Goal: Task Accomplishment & Management: Manage account settings

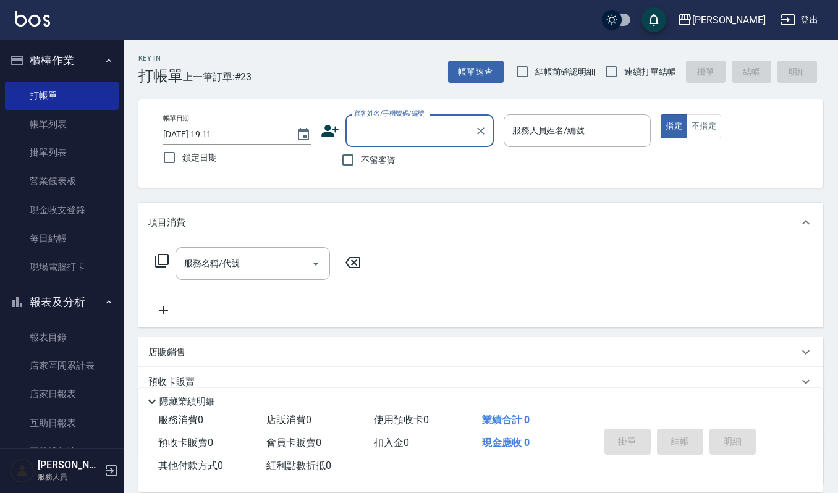
click at [497, 47] on div "Key In 打帳單 上一筆訂單:#23 帳單速查 結帳前確認明細 連續打單結帳 掛單 結帳 明細" at bounding box center [473, 62] width 699 height 45
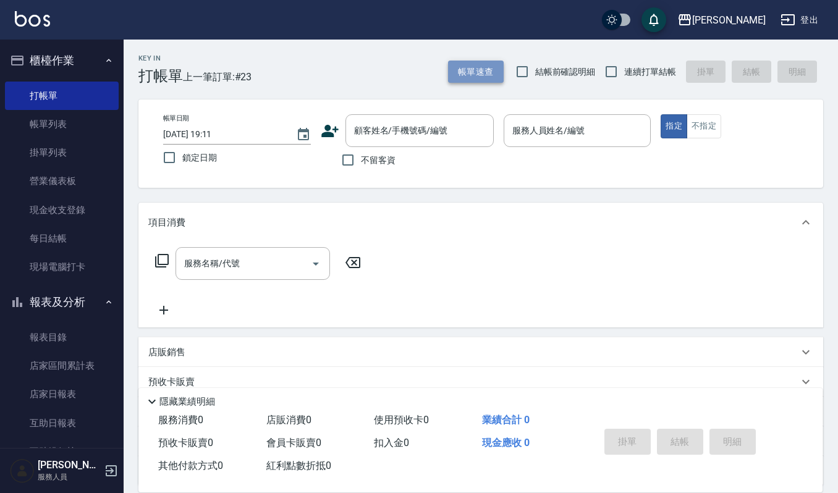
click at [492, 82] on button "帳單速查" at bounding box center [476, 72] width 56 height 23
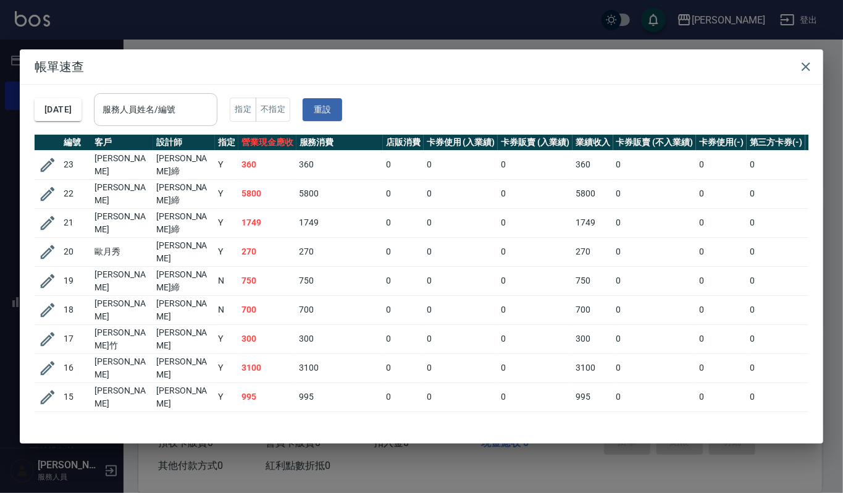
click at [133, 96] on div "服務人員姓名/編號" at bounding box center [156, 109] width 124 height 33
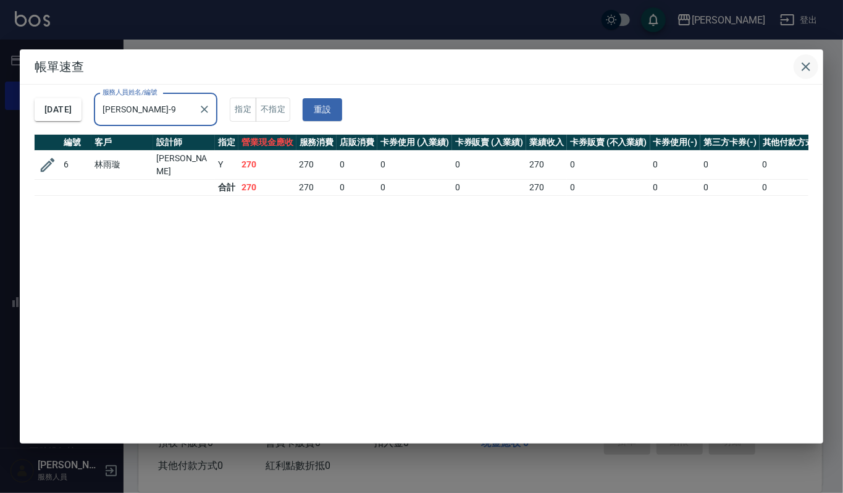
type input "[PERSON_NAME]-9"
click at [803, 65] on icon "button" at bounding box center [806, 66] width 15 height 15
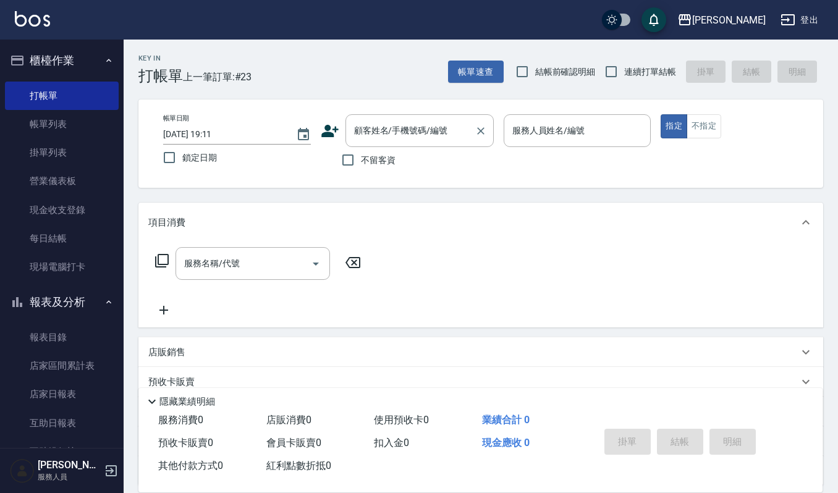
click at [434, 130] on input "顧客姓名/手機號碼/編號" at bounding box center [410, 131] width 119 height 22
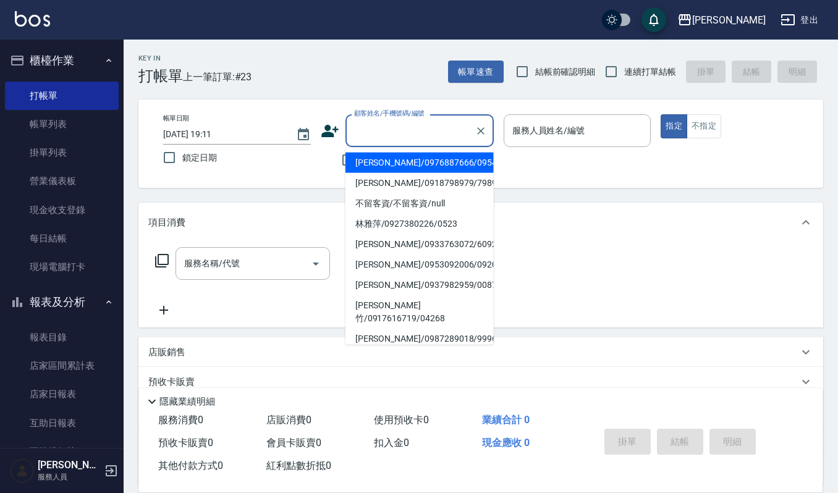
click at [381, 153] on li "蕭妍霏/0976887666/09542" at bounding box center [419, 163] width 148 height 20
type input "蕭妍霏/0976887666/09542"
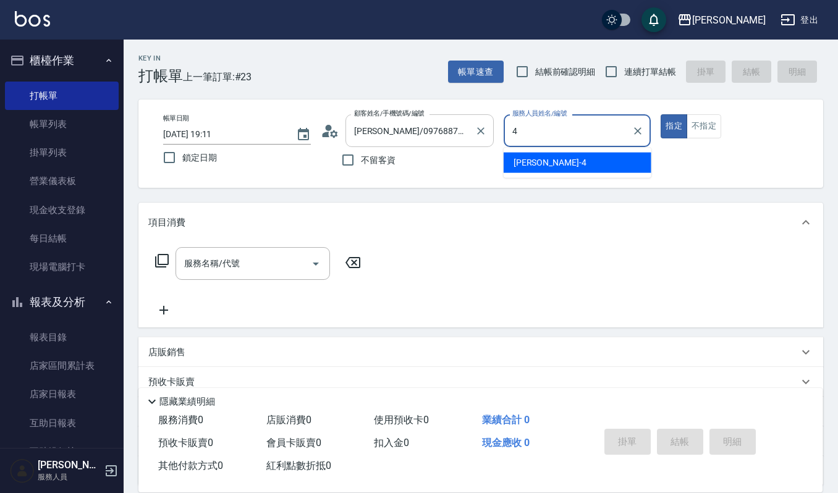
type input "吉兒-4"
type button "true"
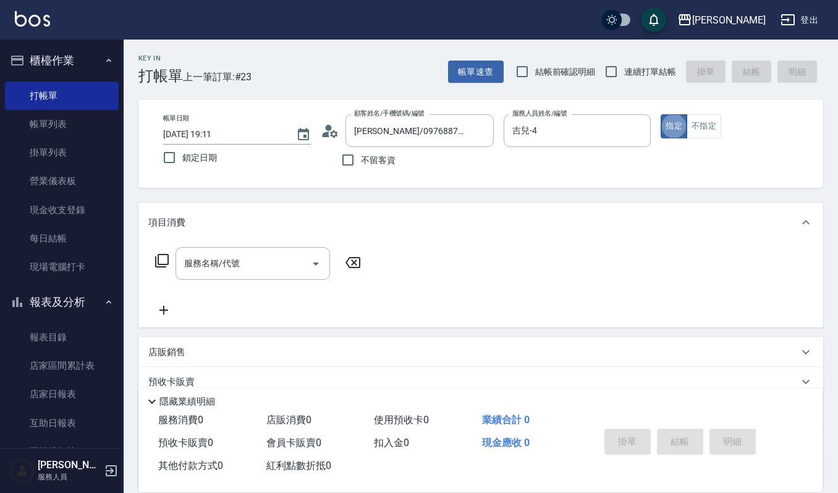
drag, startPoint x: 329, startPoint y: 103, endPoint x: 246, endPoint y: 101, distance: 83.4
click at [248, 101] on div "帳單日期 2025/09/20 19:11 鎖定日期 顧客姓名/手機號碼/編號 蕭妍霏/0976887666/09542 顧客姓名/手機號碼/編號 不留客資 …" at bounding box center [480, 143] width 684 height 88
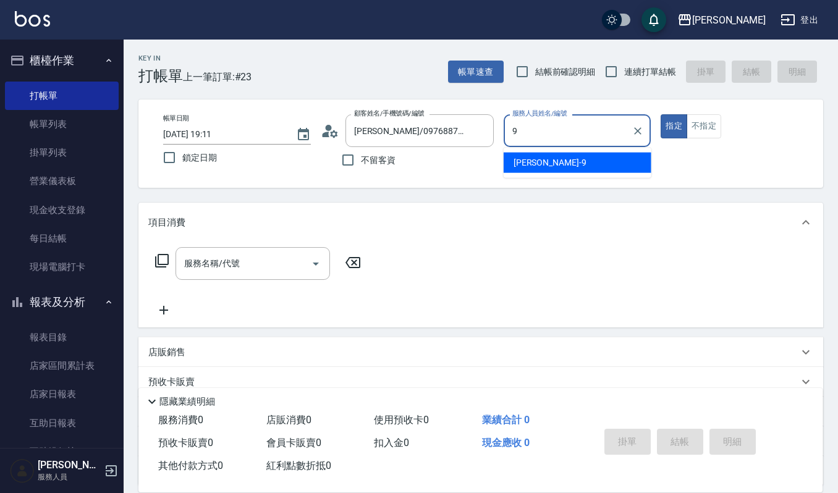
type input "Ivy艾薇-9"
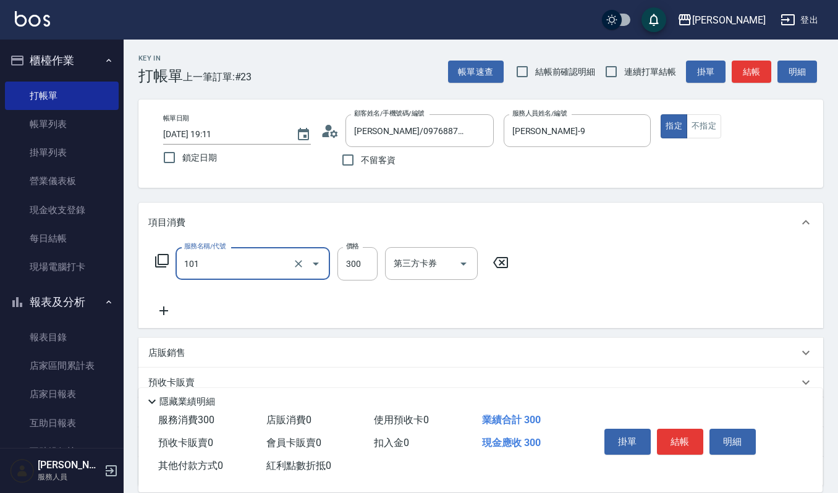
type input "一般洗髮(101)"
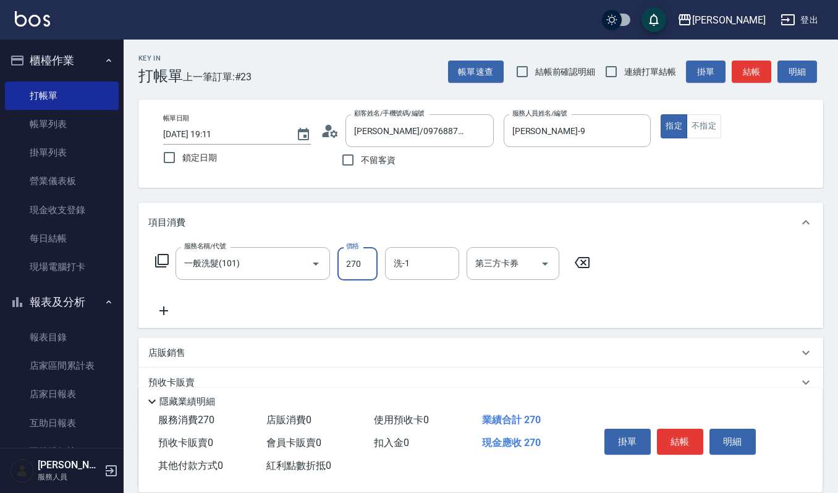
type input "270"
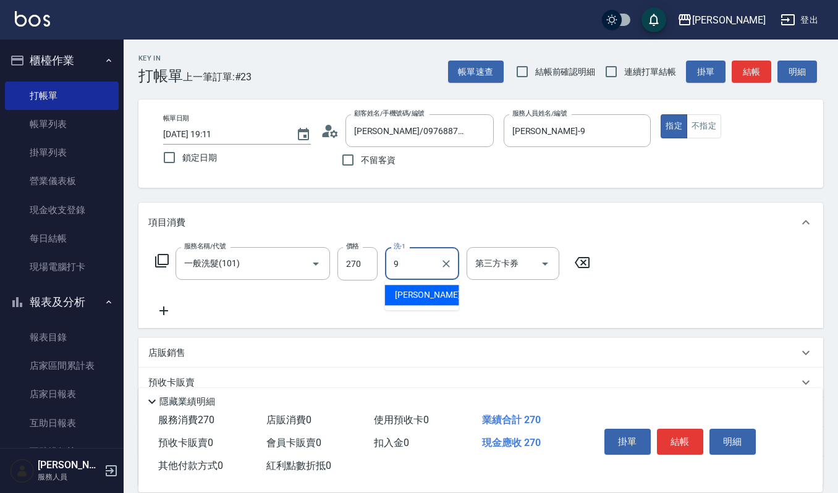
type input "Ivy艾薇-9"
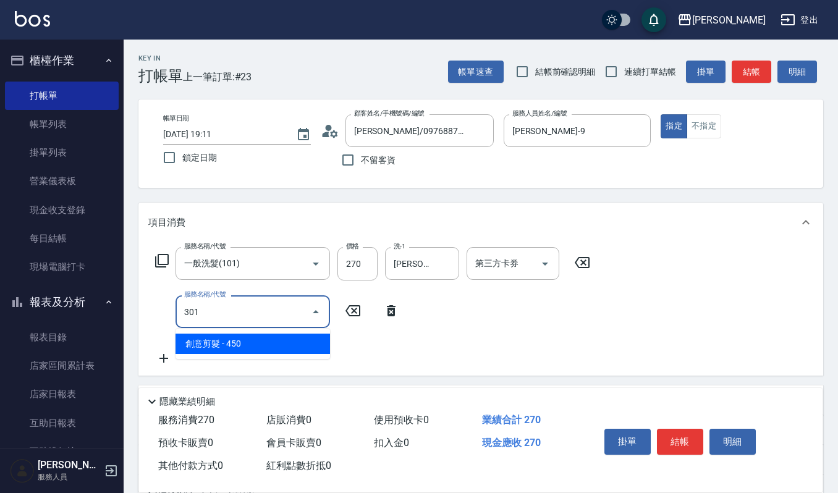
type input "創意剪髮(301)"
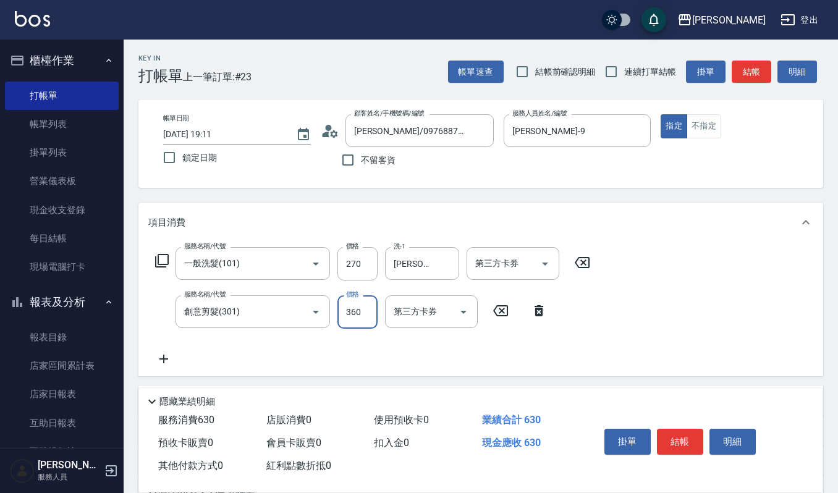
type input "360"
click at [682, 444] on button "結帳" at bounding box center [680, 442] width 46 height 26
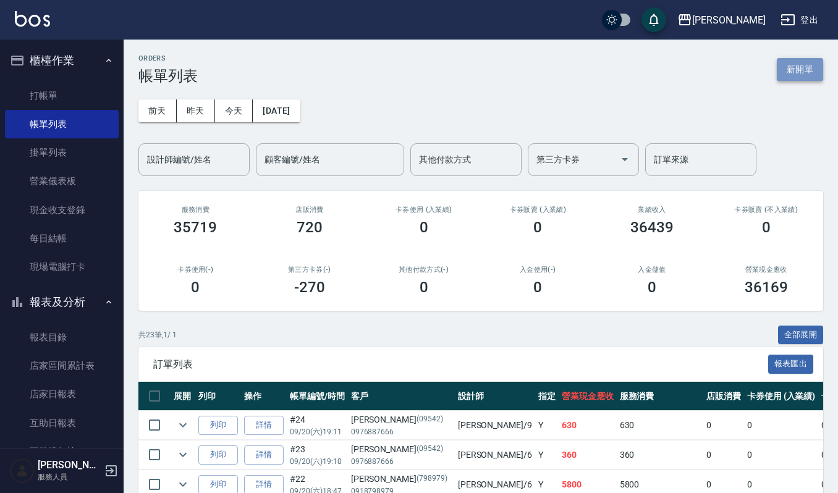
click at [812, 75] on button "新開單" at bounding box center [799, 69] width 46 height 23
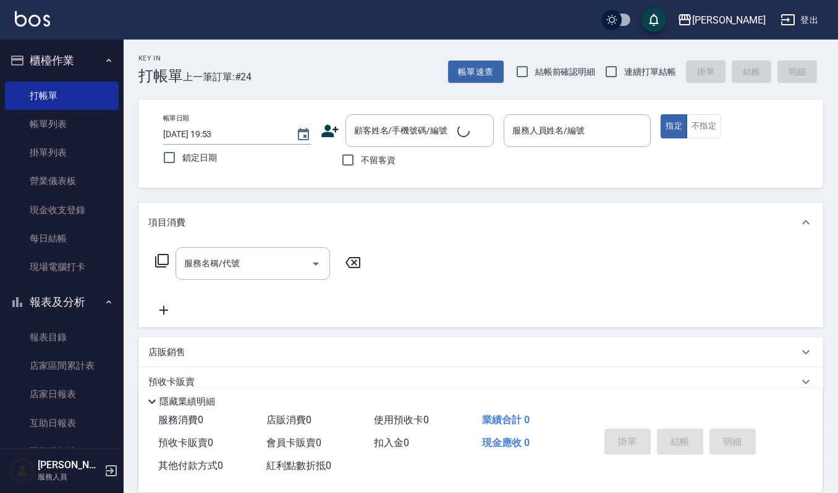
click at [403, 151] on div "不留客資" at bounding box center [407, 160] width 173 height 26
click at [413, 142] on div "顧客姓名/手機號碼/編號" at bounding box center [419, 130] width 148 height 33
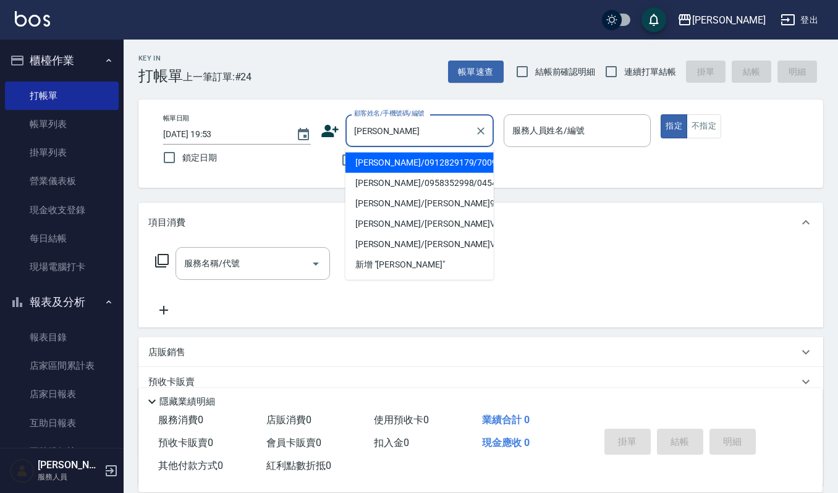
click at [389, 164] on li "黃建樺/0912829179/700917" at bounding box center [419, 163] width 148 height 20
type input "黃建樺/0912829179/700917"
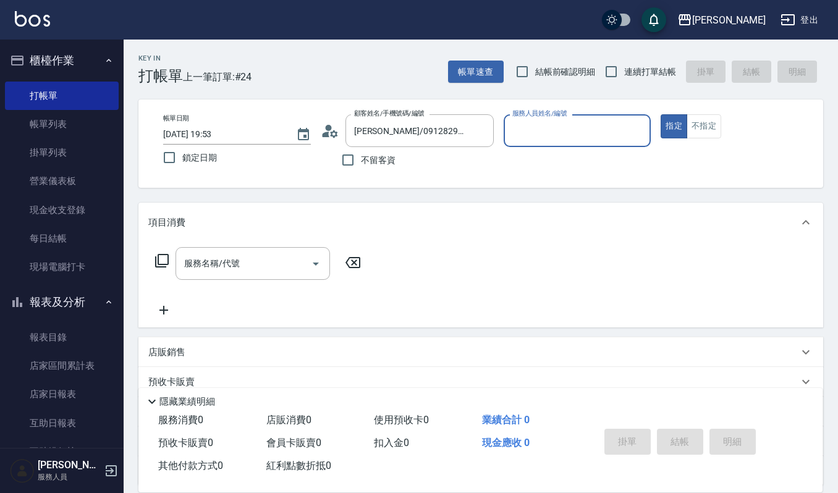
type input "Ivy艾薇-9"
click at [271, 261] on input "服務名稱/代號" at bounding box center [243, 264] width 125 height 22
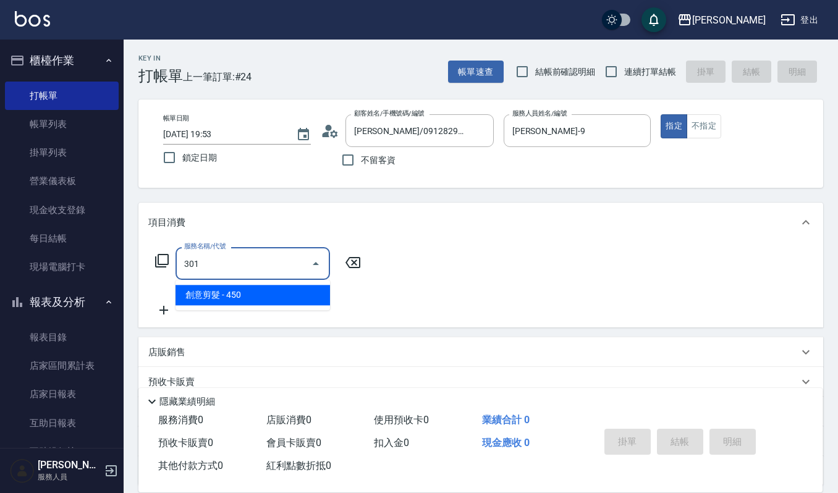
type input "創意剪髮(301)"
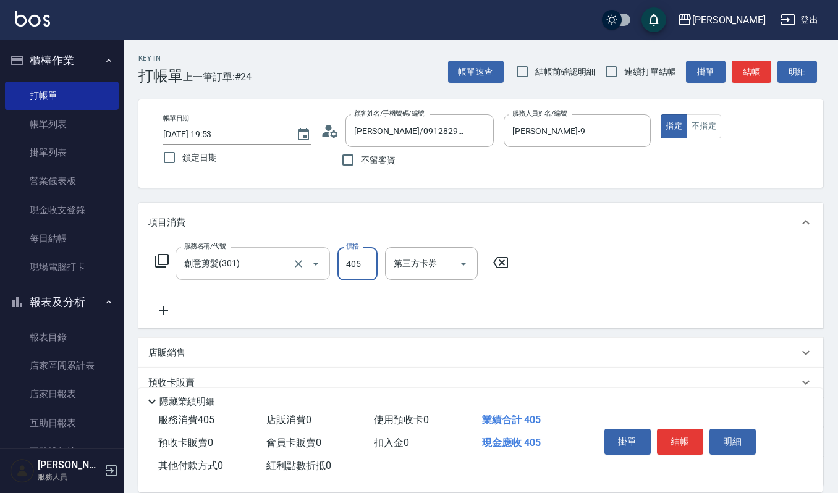
type input "405"
click at [532, 260] on div "服務名稱/代號 創意剪髮(301) 服務名稱/代號 價格 405 價格 第三方卡券 第三方卡券" at bounding box center [480, 285] width 684 height 86
click at [320, 263] on icon "Open" at bounding box center [315, 263] width 15 height 15
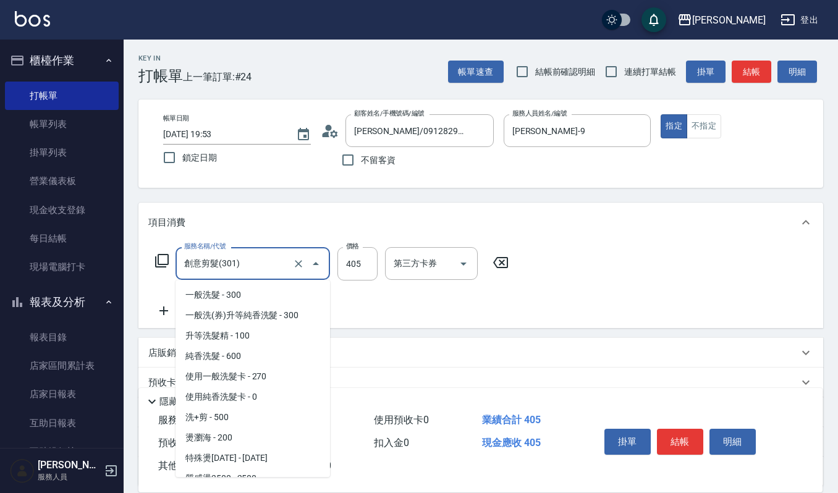
scroll to position [236, 0]
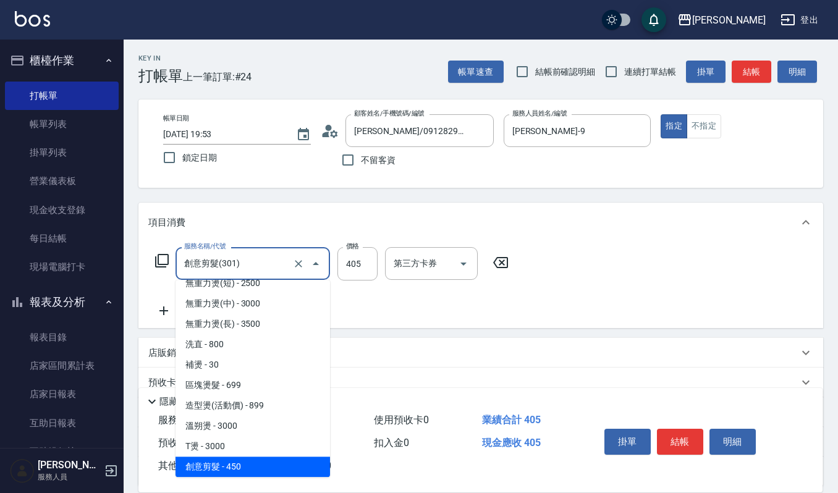
click at [214, 236] on div "項目消費" at bounding box center [480, 223] width 684 height 40
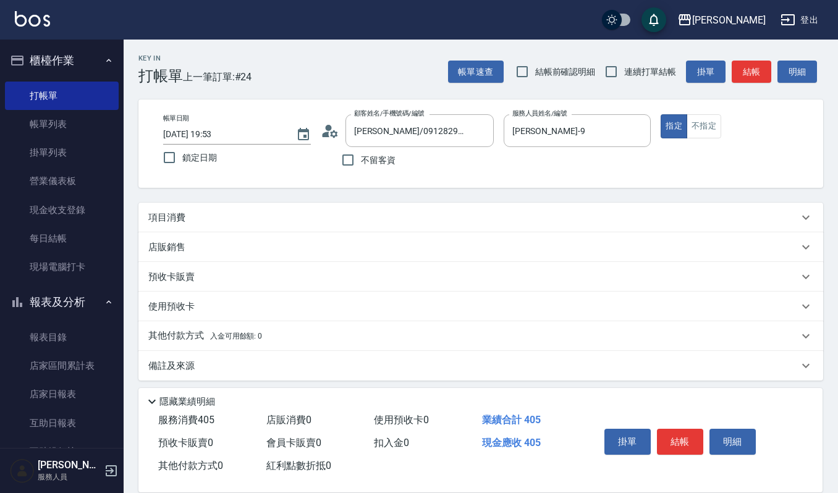
click at [212, 220] on div "項目消費" at bounding box center [473, 217] width 650 height 13
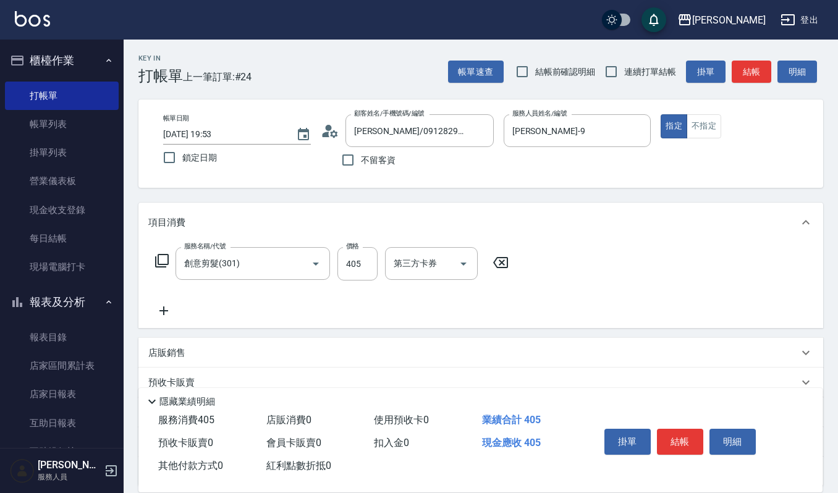
click at [164, 309] on icon at bounding box center [163, 310] width 9 height 9
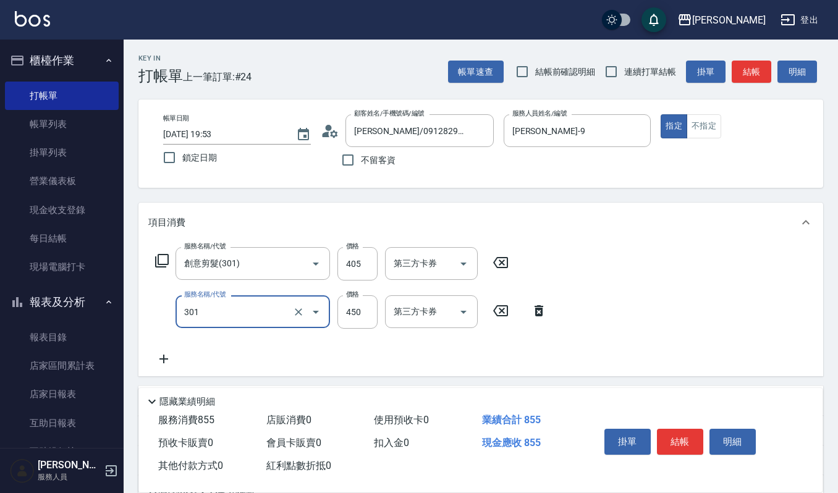
type input "創意剪髮(301)"
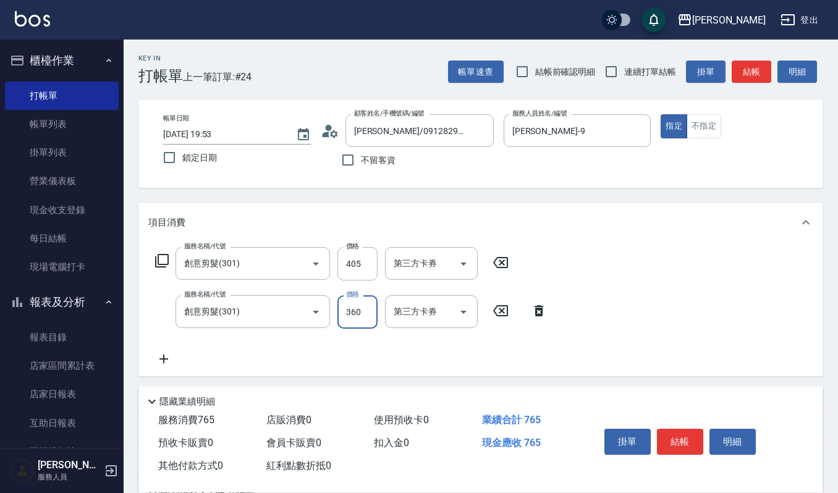
type input "360"
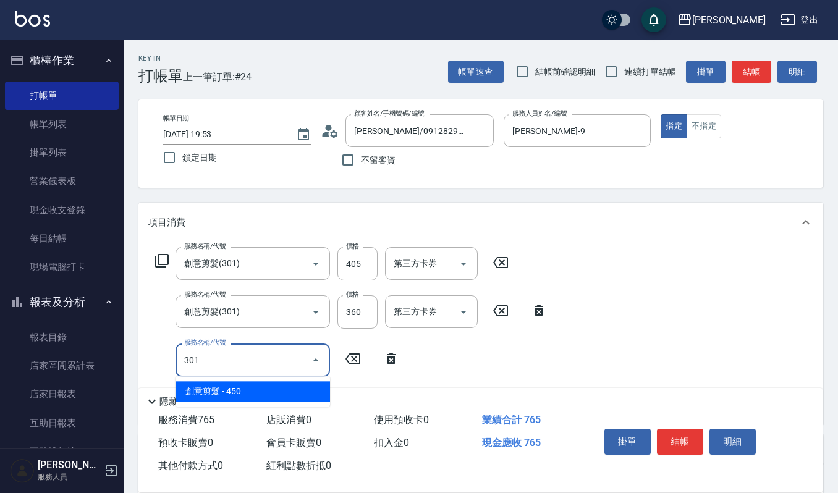
type input "創意剪髮(301)"
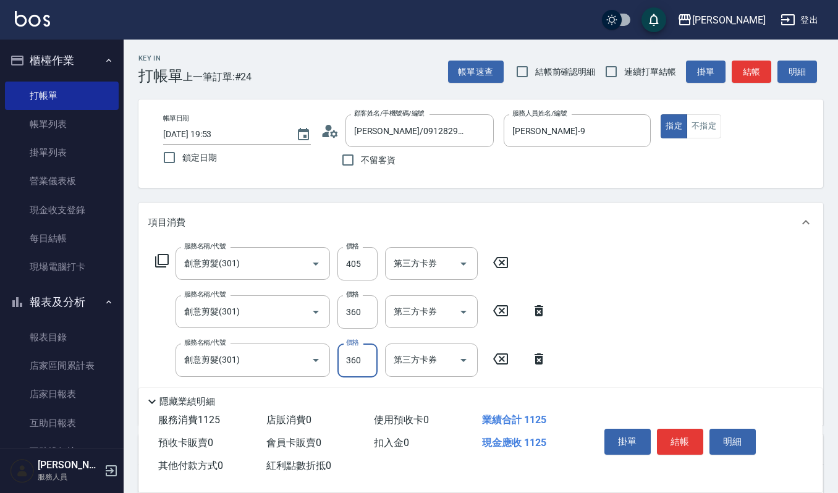
type input "360"
click at [657, 440] on div "掛單 結帳 明細" at bounding box center [679, 443] width 161 height 39
click at [665, 436] on button "結帳" at bounding box center [680, 442] width 46 height 26
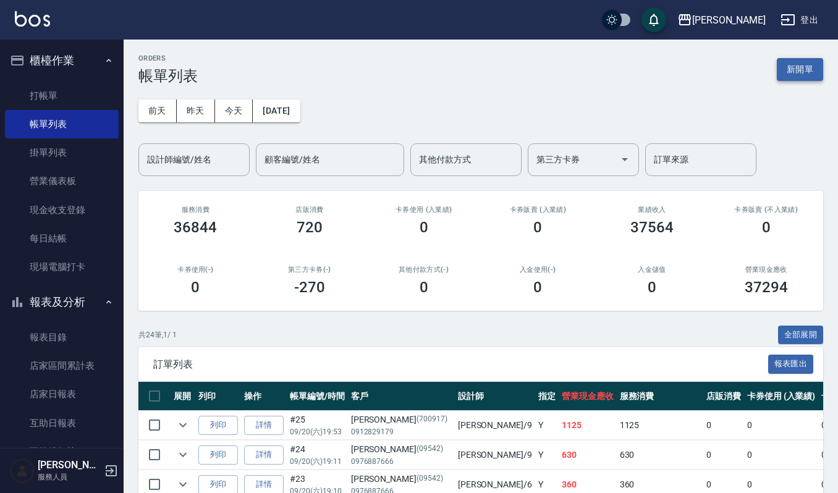
click at [786, 67] on button "新開單" at bounding box center [799, 69] width 46 height 23
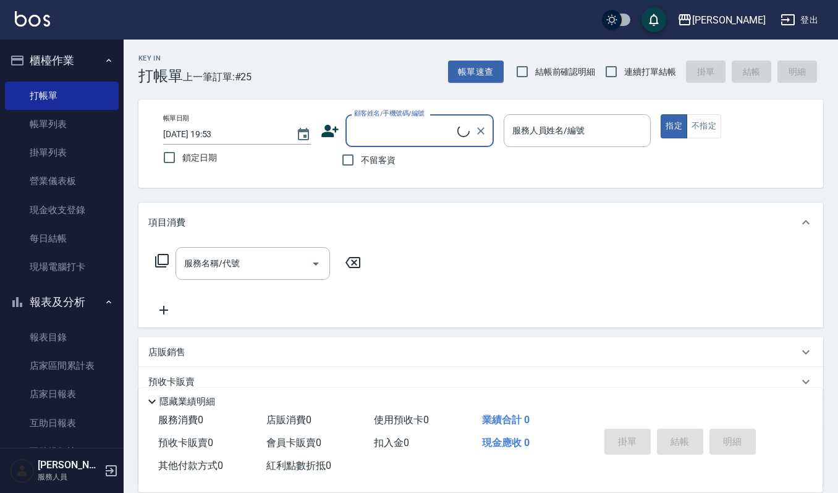
click at [336, 126] on icon at bounding box center [330, 131] width 19 height 19
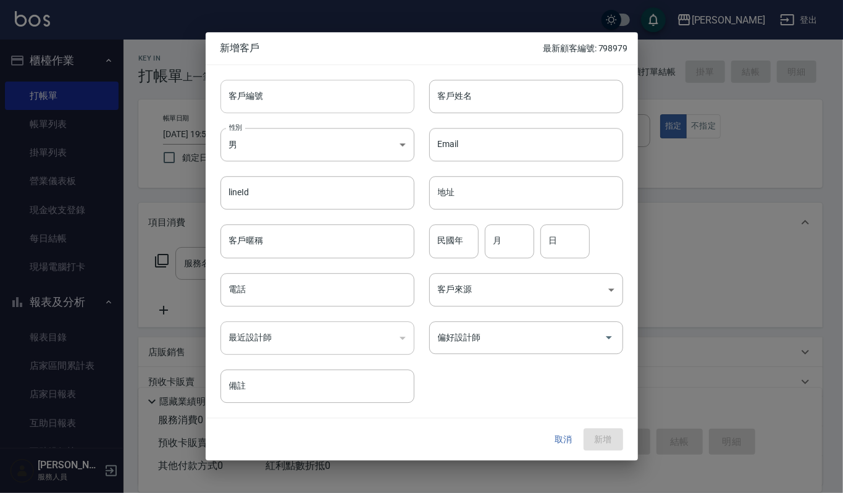
click at [349, 106] on input "客戶編號" at bounding box center [318, 96] width 194 height 33
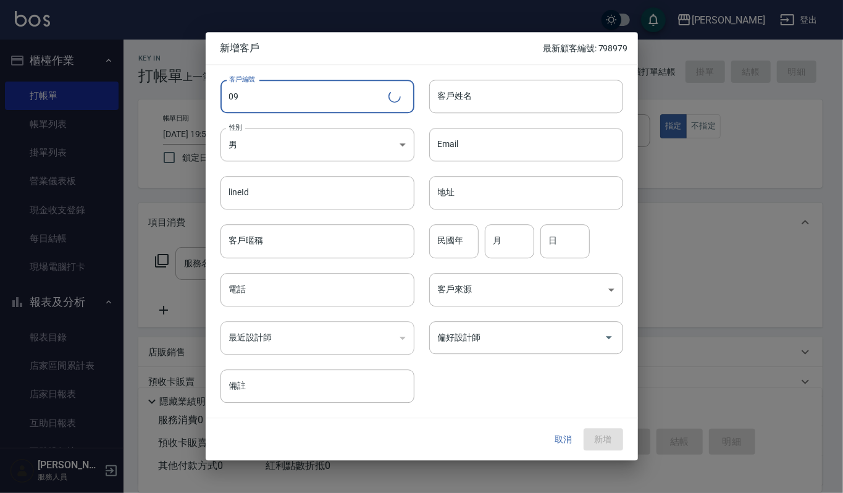
type input "0"
type input "0918798979"
click at [341, 156] on body "上越傑森 登出 櫃檯作業 打帳單 帳單列表 掛單列表 營業儀表板 現金收支登錄 每日結帳 現場電腦打卡 報表及分析 報表目錄 店家區間累計表 店家日報表 互助…" at bounding box center [421, 301] width 843 height 602
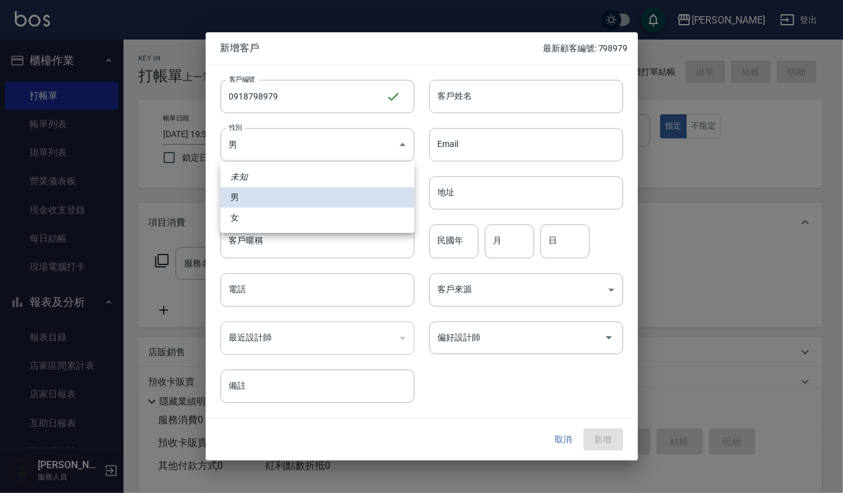
click at [309, 215] on li "女" at bounding box center [318, 218] width 194 height 20
type input "FEMALE"
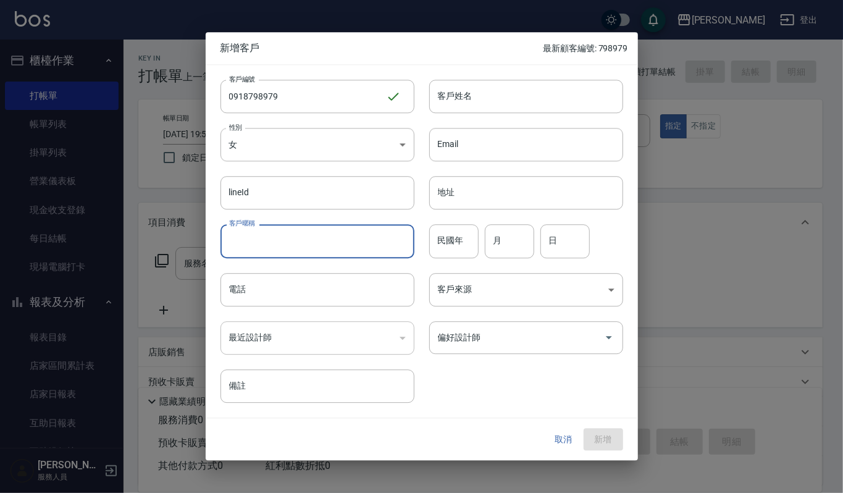
click at [288, 233] on input "客戶暱稱" at bounding box center [318, 241] width 194 height 33
drag, startPoint x: 272, startPoint y: 226, endPoint x: 191, endPoint y: 230, distance: 81.0
click at [191, 230] on div "新增客戶 最新顧客編號: 798979 客戶編號 0918798979 ​ 客戶編號 客戶姓名 客戶姓名 性別 女 FEMALE 性別 Email Email…" at bounding box center [421, 246] width 843 height 493
type input "王之柔"
click at [470, 97] on input "客戶姓名" at bounding box center [526, 96] width 194 height 33
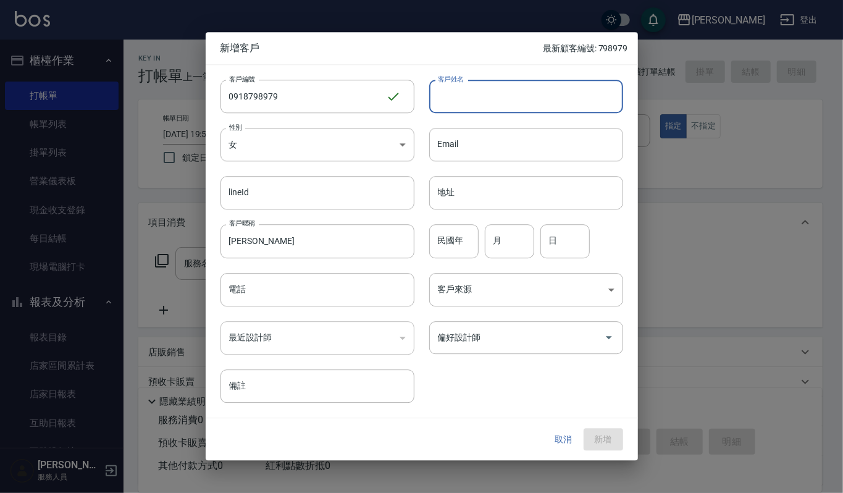
paste input "王之柔"
type input "王之柔"
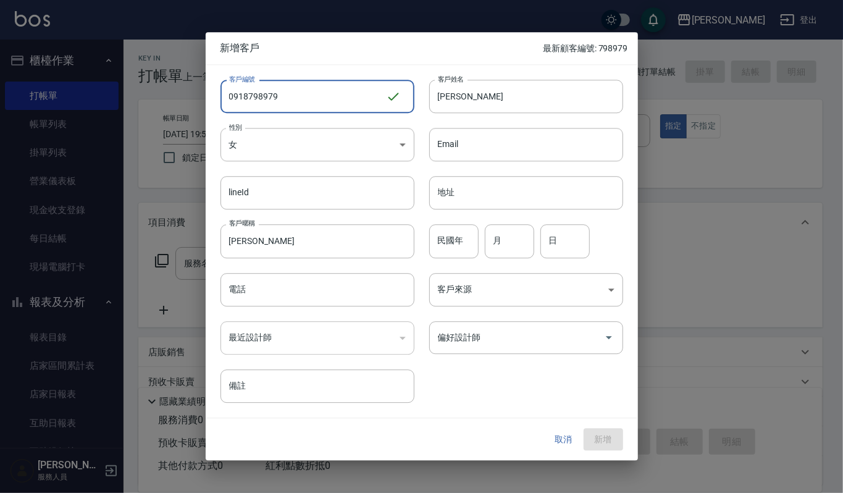
drag, startPoint x: 318, startPoint y: 92, endPoint x: 182, endPoint y: 86, distance: 136.0
click at [182, 86] on div "新增客戶 最新顧客編號: 798979 客戶編號 0918798979 ​ 客戶編號 客戶姓名 王之柔 客戶姓名 性別 女 FEMALE 性別 Email E…" at bounding box center [421, 246] width 843 height 493
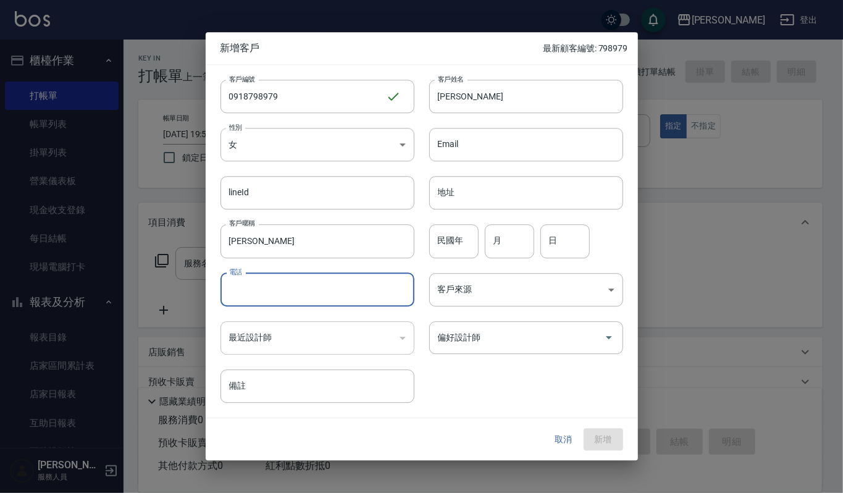
click at [290, 284] on input "電話" at bounding box center [318, 289] width 194 height 33
paste input "0918798979"
type input "0918798979"
click at [450, 240] on input "民國年" at bounding box center [453, 241] width 49 height 33
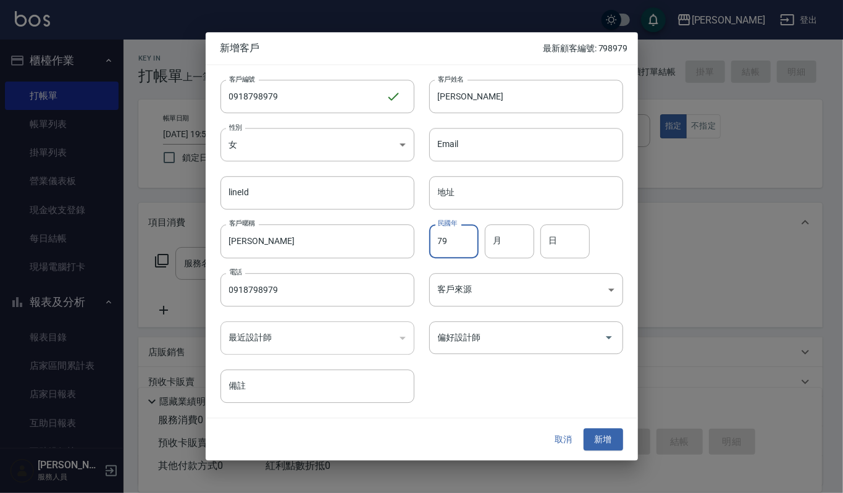
type input "79"
type input "9"
type input "1"
click at [551, 285] on body "上越傑森 登出 櫃檯作業 打帳單 帳單列表 掛單列表 營業儀表板 現金收支登錄 每日結帳 現場電腦打卡 報表及分析 報表目錄 店家區間累計表 店家日報表 互助…" at bounding box center [421, 301] width 843 height 602
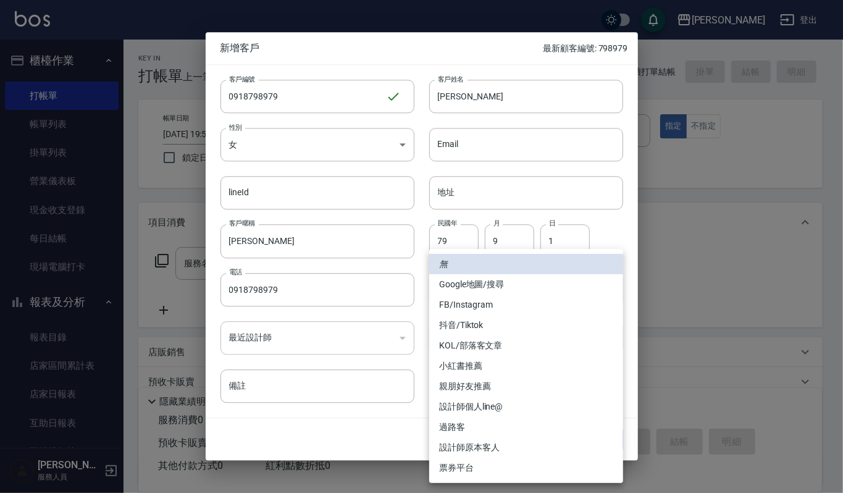
click at [478, 440] on li "設計師原本客人" at bounding box center [526, 447] width 194 height 20
type input "設計師原本客人"
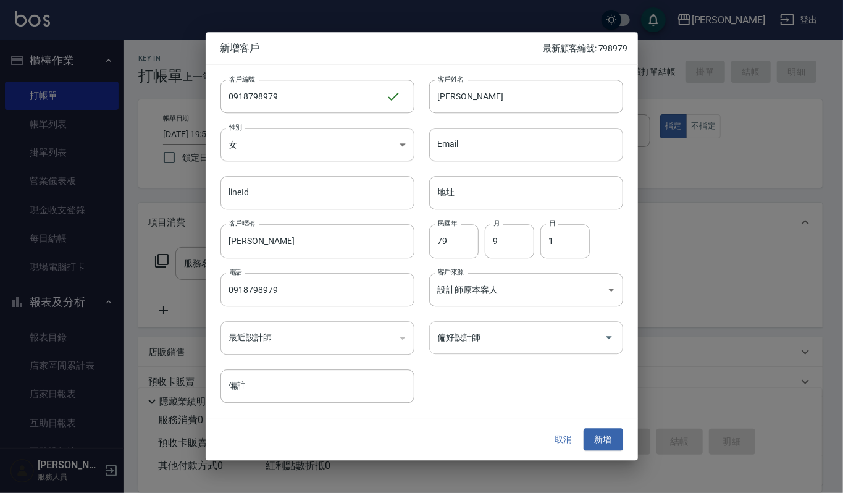
click at [494, 341] on input "偏好設計師" at bounding box center [517, 338] width 164 height 22
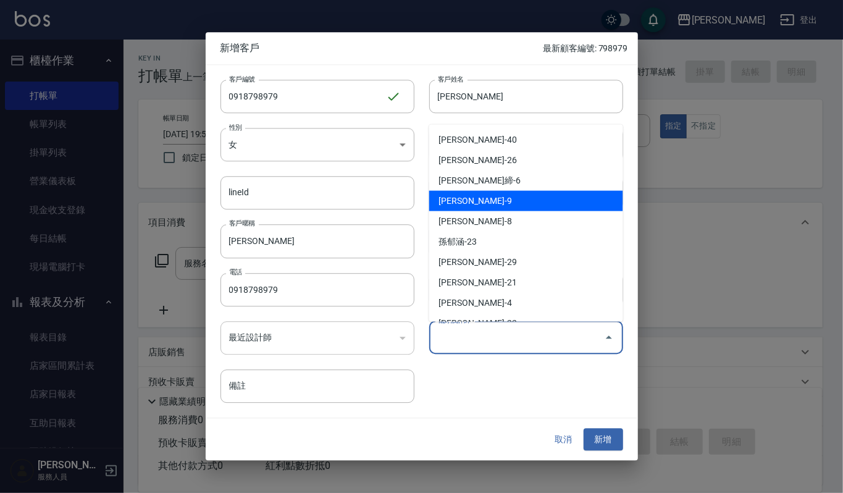
click at [576, 200] on li "蘇真儀-9" at bounding box center [526, 200] width 194 height 20
type input "蘇真儀"
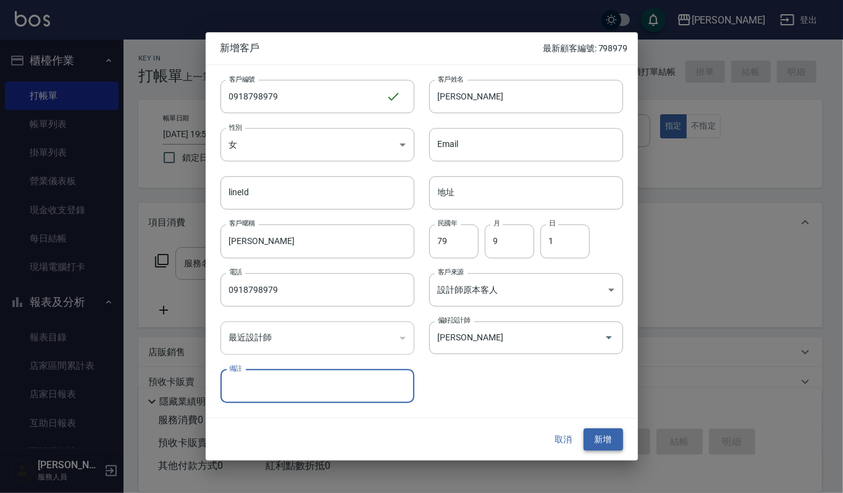
click at [611, 431] on button "新增" at bounding box center [604, 439] width 40 height 23
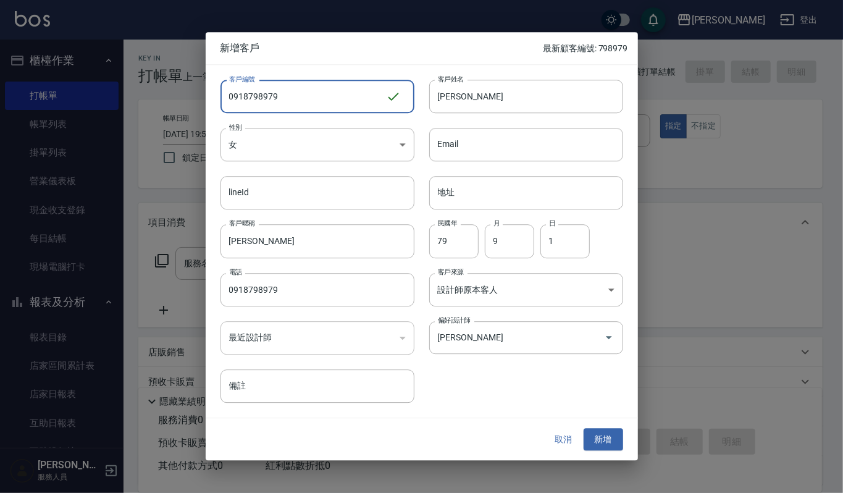
click at [284, 92] on input "0918798979" at bounding box center [304, 96] width 166 height 33
drag, startPoint x: 292, startPoint y: 95, endPoint x: 211, endPoint y: 99, distance: 80.4
click at [211, 99] on div "客戶編號 0918798979 ​ 客戶編號" at bounding box center [310, 89] width 209 height 48
click at [568, 438] on button "取消" at bounding box center [564, 439] width 40 height 23
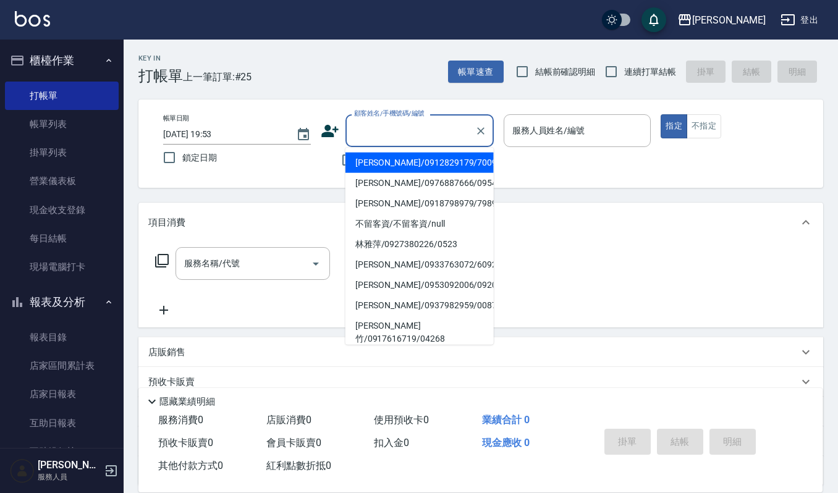
click at [400, 139] on input "顧客姓名/手機號碼/編號" at bounding box center [410, 131] width 119 height 22
paste input "0918798979"
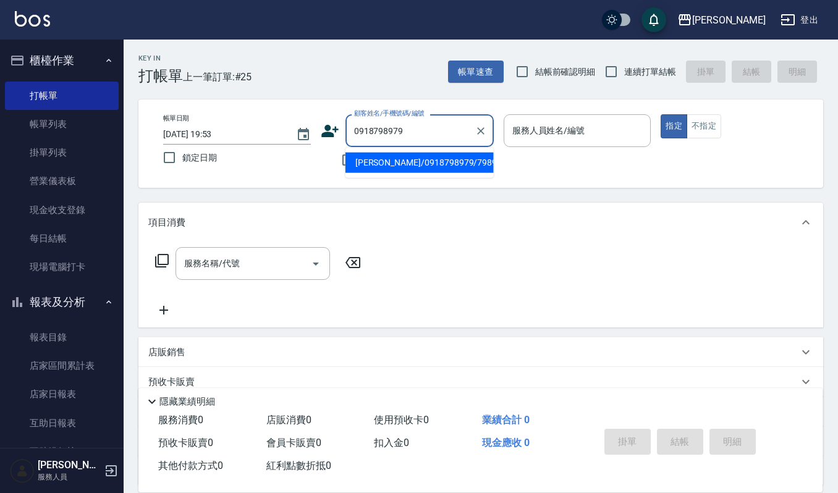
type input "王之柔/0918798979/798979"
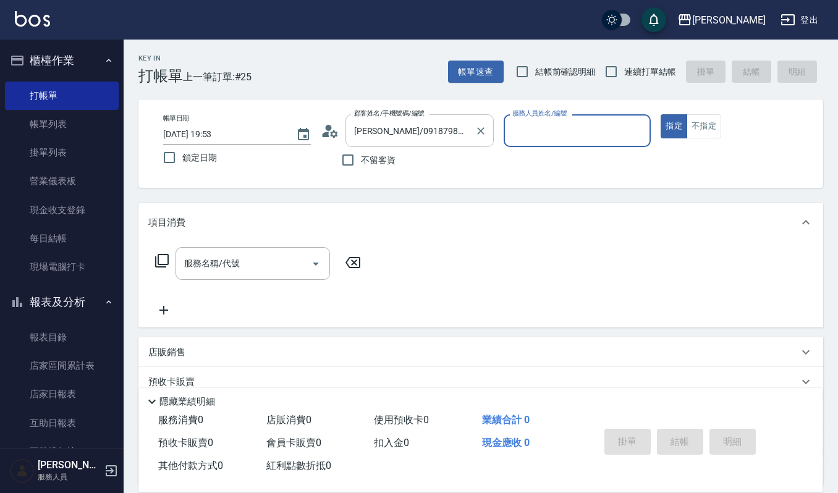
click at [385, 129] on input "王之柔/0918798979/798979" at bounding box center [410, 131] width 119 height 22
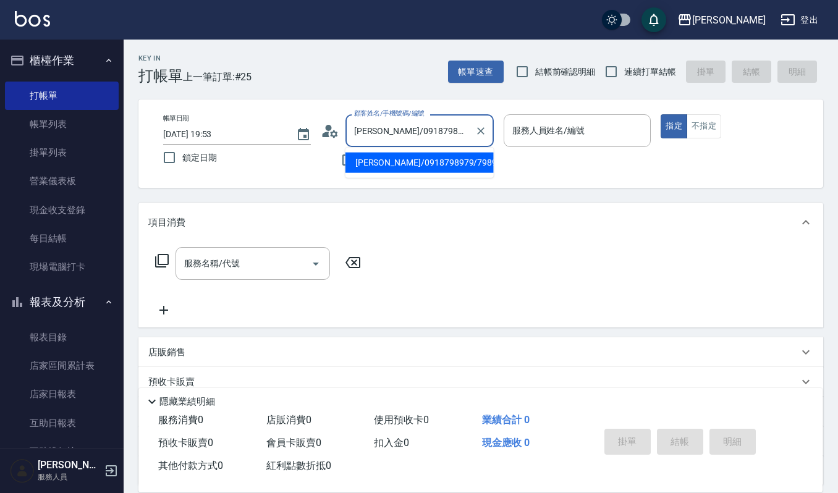
click at [448, 132] on input "王之柔/0918798979/798979" at bounding box center [410, 131] width 119 height 22
click at [334, 127] on icon at bounding box center [330, 131] width 19 height 19
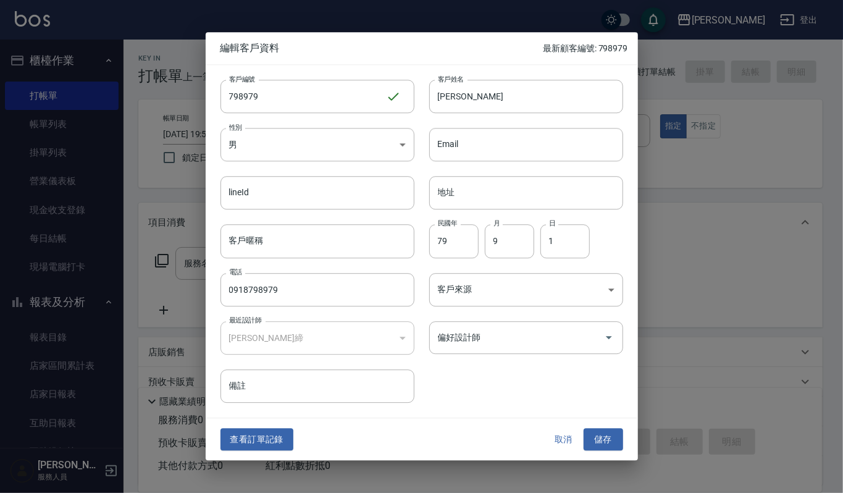
drag, startPoint x: 271, startPoint y: 460, endPoint x: 274, endPoint y: 448, distance: 12.9
click at [272, 455] on div "查看訂單記錄 取消 儲存" at bounding box center [422, 439] width 432 height 43
click at [274, 448] on button "查看訂單記錄" at bounding box center [257, 439] width 73 height 23
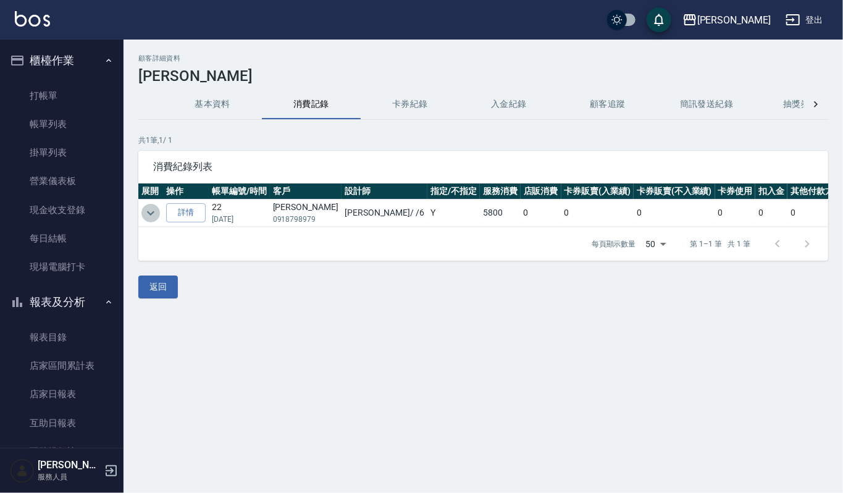
click at [149, 206] on icon "expand row" at bounding box center [150, 213] width 15 height 15
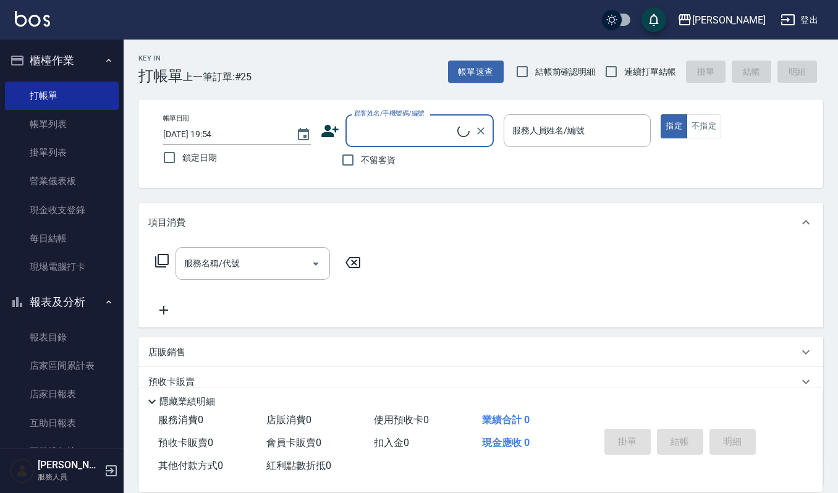
click at [395, 132] on input "顧客姓名/手機號碼/編號" at bounding box center [404, 131] width 106 height 22
click at [424, 161] on li "王之柔/0918798979/798979" at bounding box center [419, 163] width 148 height 20
type input "王之柔/0918798979/798979"
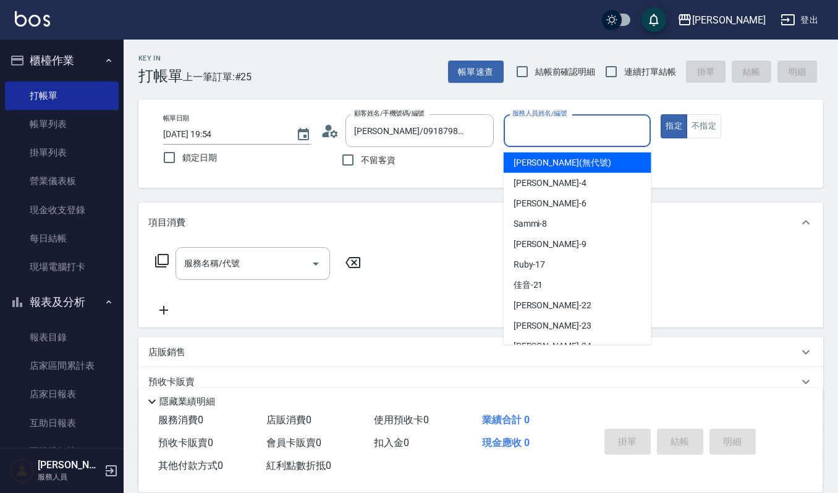
click at [553, 121] on input "服務人員姓名/編號" at bounding box center [577, 131] width 137 height 22
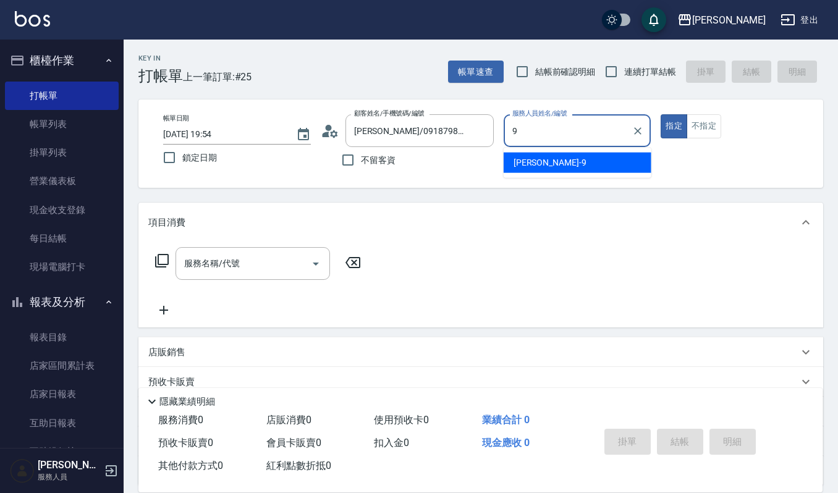
type input "Ivy艾薇-9"
type button "true"
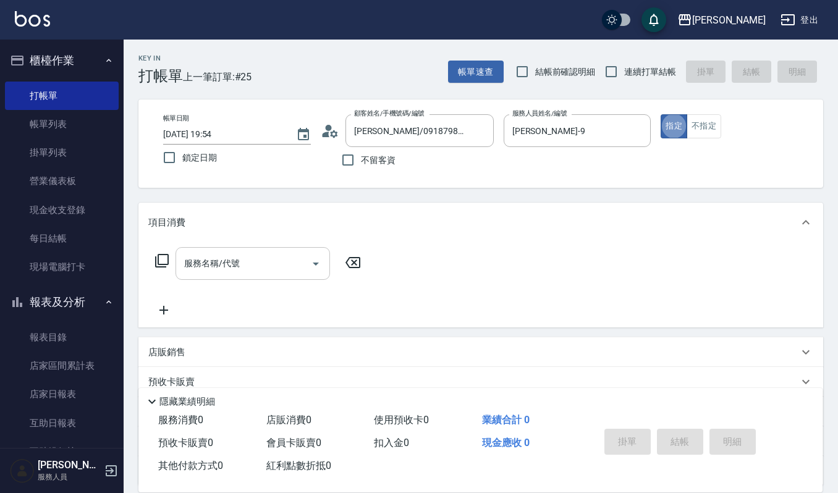
click at [253, 261] on input "服務名稱/代號" at bounding box center [243, 264] width 125 height 22
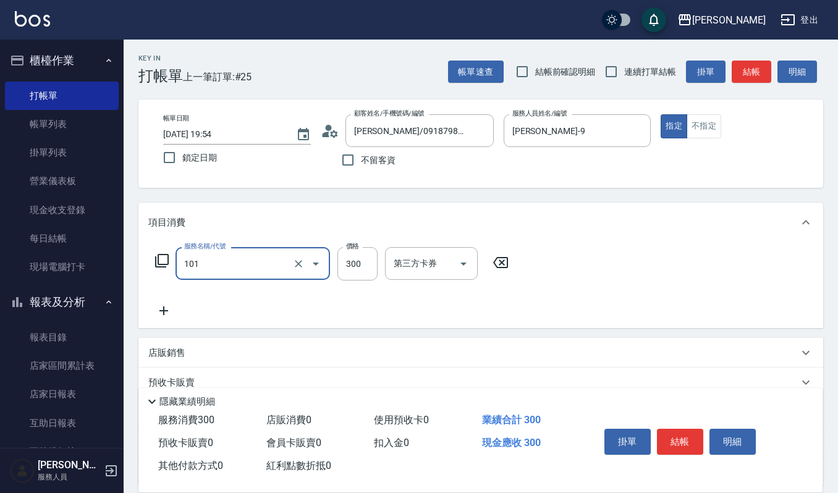
type input "一般洗髮(101)"
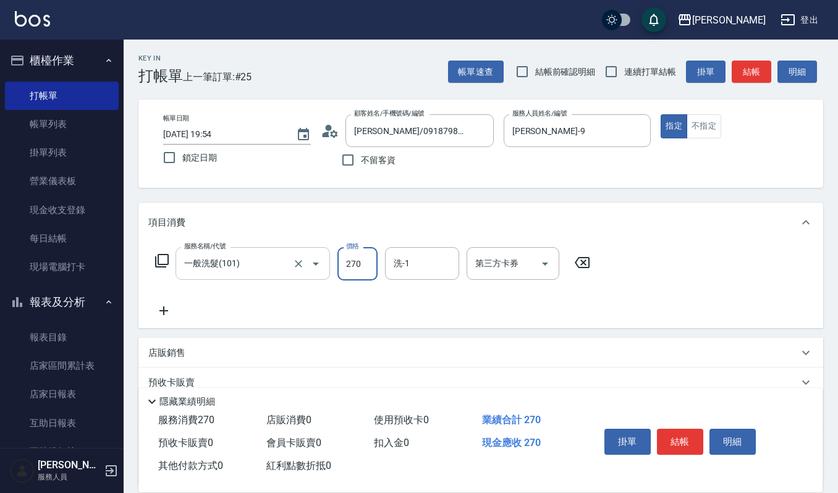
type input "270"
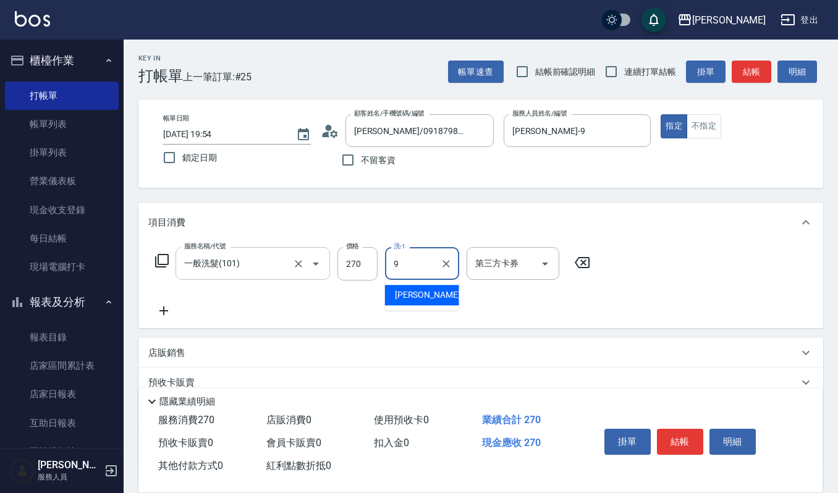
type input "Ivy艾薇-9"
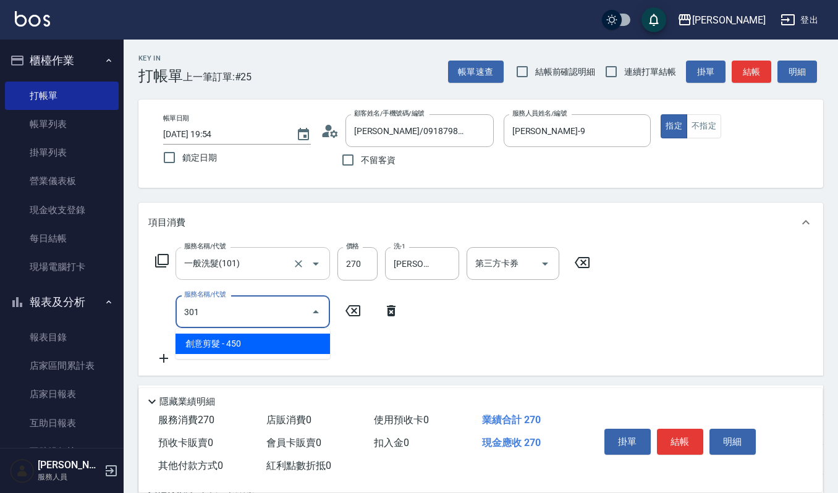
type input "創意剪髮(301)"
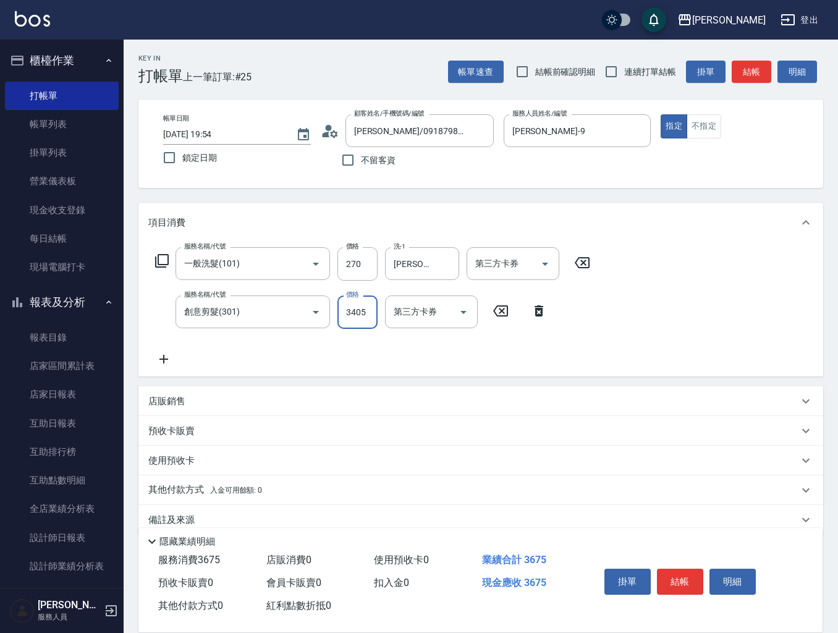
type input "3405"
drag, startPoint x: 655, startPoint y: 318, endPoint x: 649, endPoint y: 260, distance: 57.8
click at [656, 317] on div "服務名稱/代號 一般洗髮(101) 服務名稱/代號 價格 270 價格 洗-1 Ivy艾薇-9 洗-1 第三方卡券 第三方卡券 服務名稱/代號 創意剪髮(30…" at bounding box center [480, 309] width 684 height 134
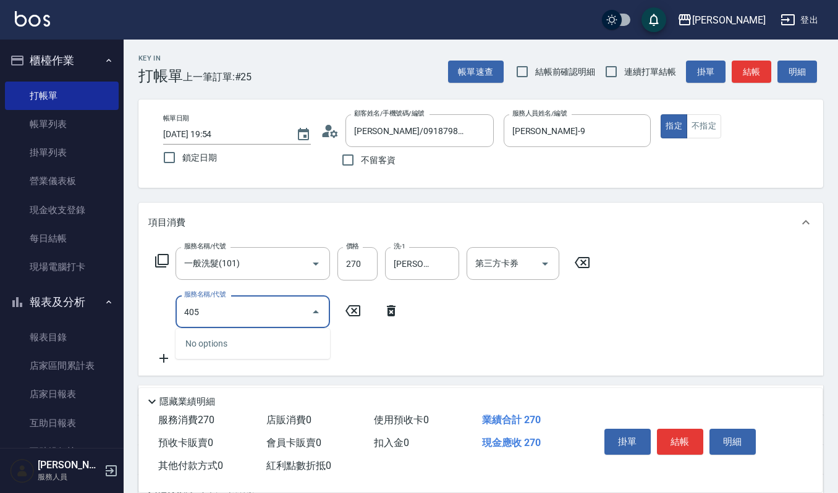
drag, startPoint x: 355, startPoint y: 310, endPoint x: 185, endPoint y: 305, distance: 169.3
click at [185, 305] on input "405" at bounding box center [243, 312] width 125 height 22
type input "創意剪髮(301)"
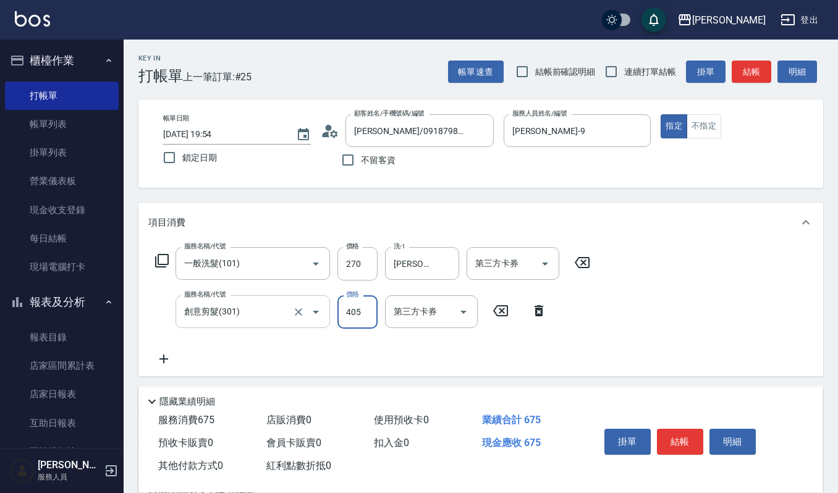
type input "405"
click at [687, 443] on button "結帳" at bounding box center [680, 442] width 46 height 26
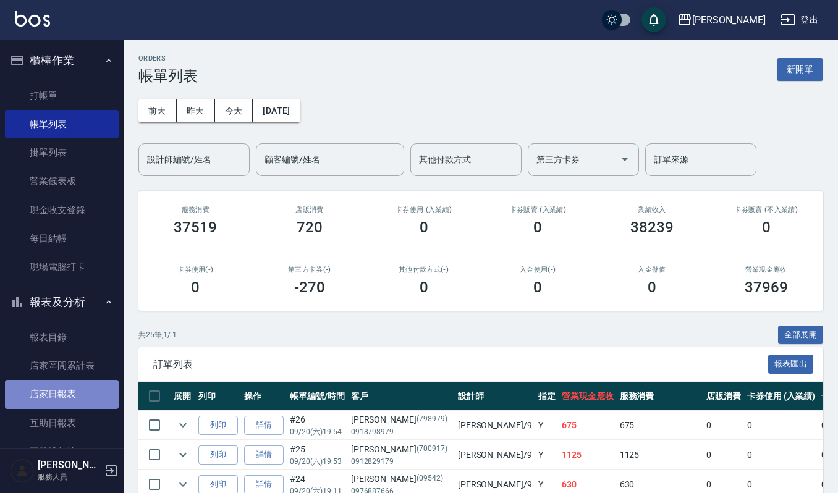
click at [68, 393] on link "店家日報表" at bounding box center [62, 394] width 114 height 28
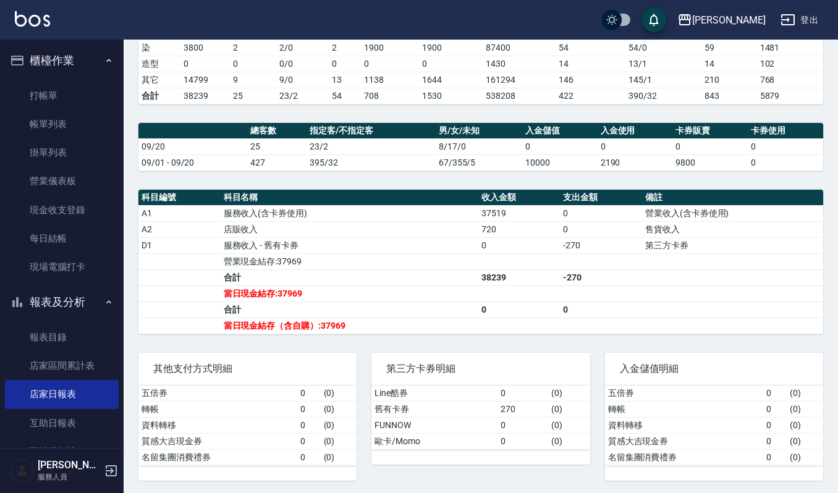
scroll to position [261, 0]
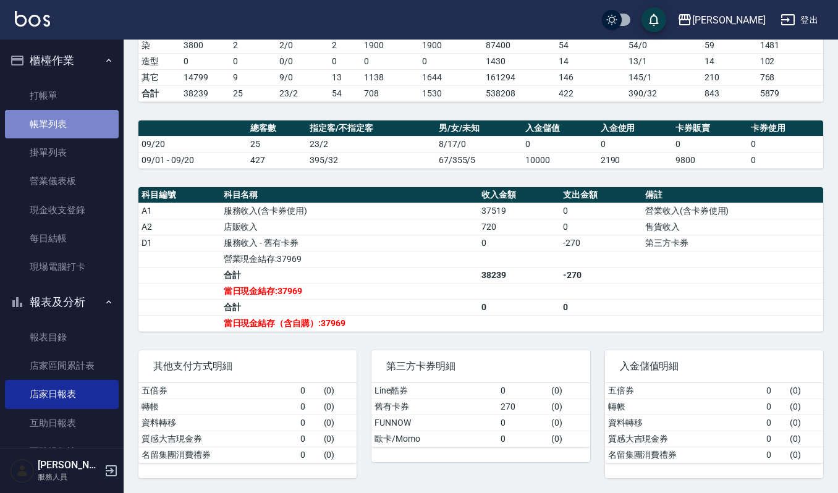
click at [80, 115] on link "帳單列表" at bounding box center [62, 124] width 114 height 28
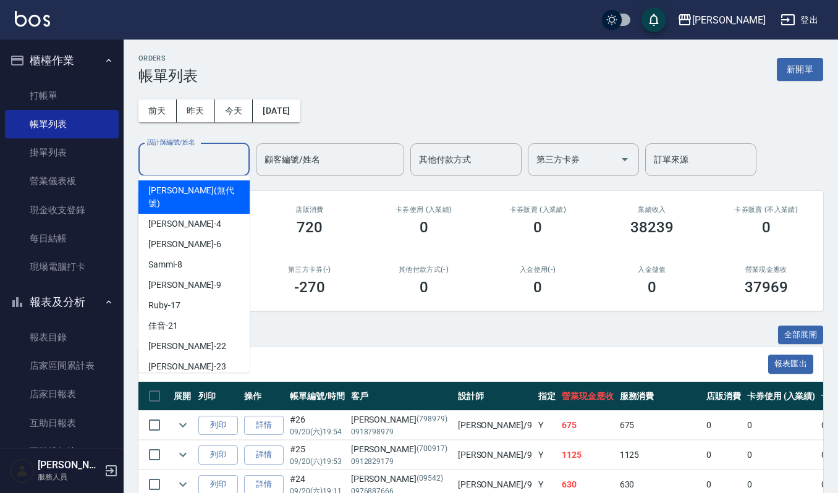
click at [232, 164] on input "設計師編號/姓名" at bounding box center [194, 160] width 100 height 22
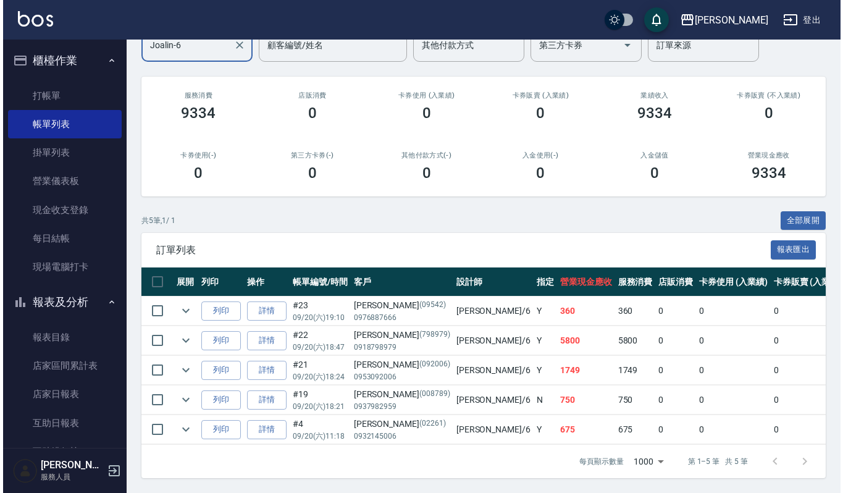
scroll to position [128, 0]
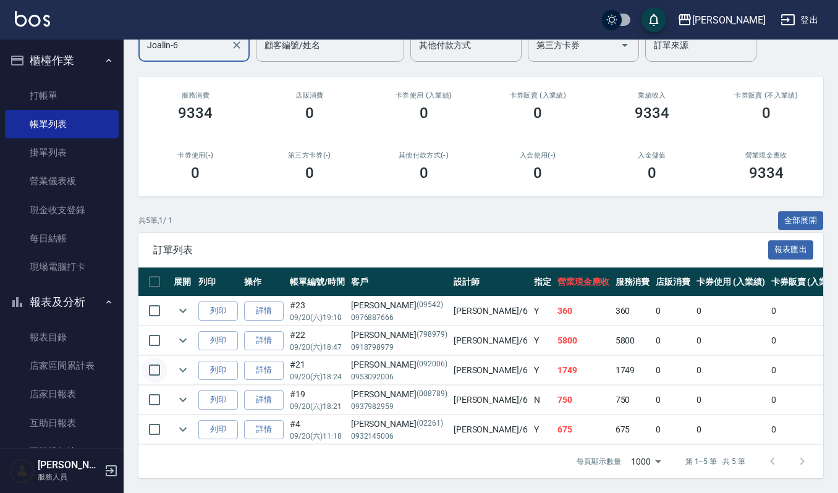
type input "Joalin-6"
click at [156, 357] on input "checkbox" at bounding box center [154, 370] width 26 height 26
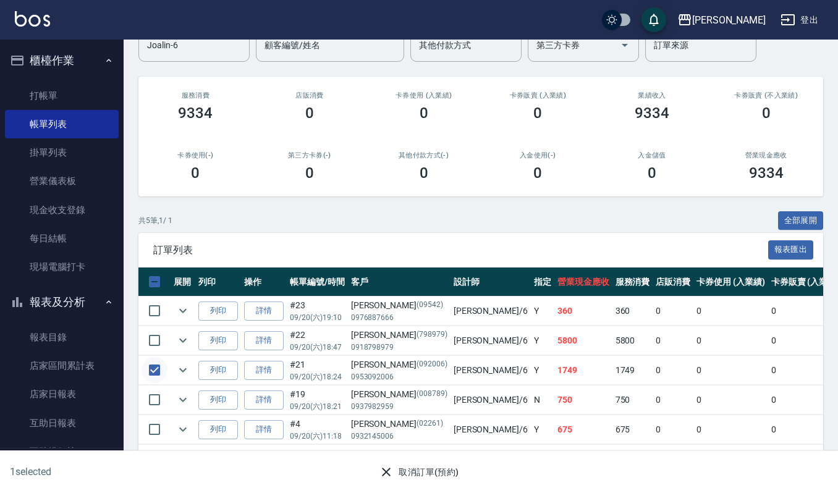
click at [156, 357] on input "checkbox" at bounding box center [154, 370] width 26 height 26
checkbox input "false"
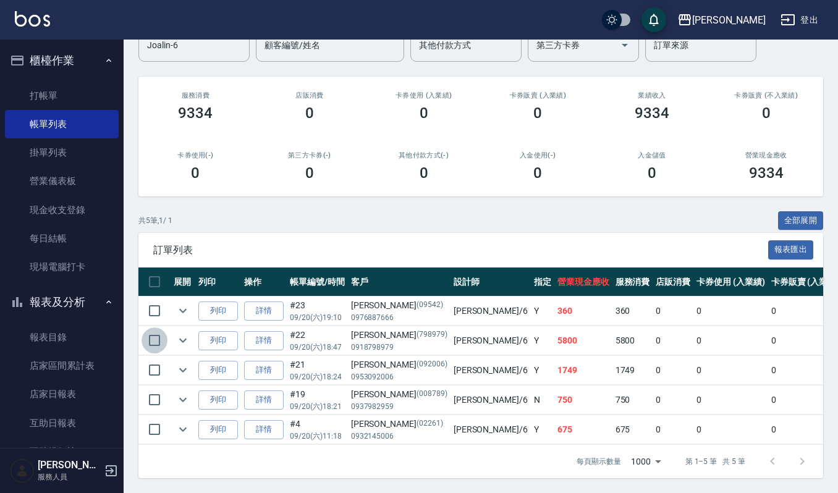
click at [154, 329] on input "checkbox" at bounding box center [154, 340] width 26 height 26
checkbox input "true"
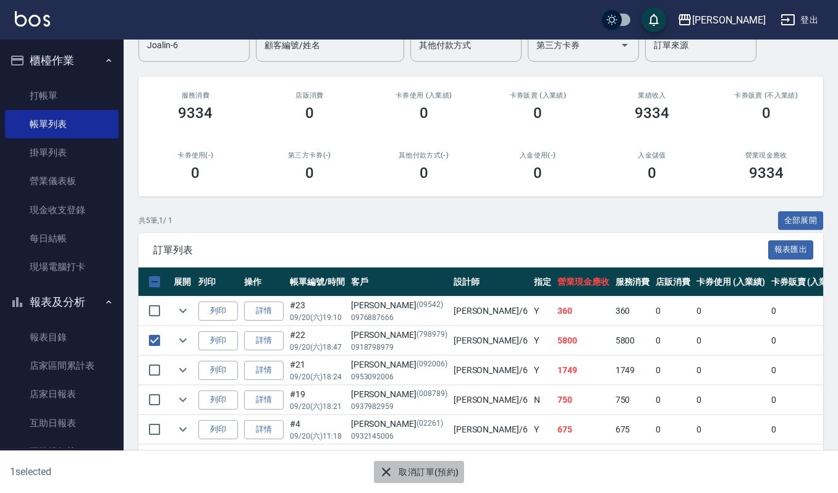
click at [413, 482] on button "取消訂單(預約)" at bounding box center [419, 472] width 90 height 23
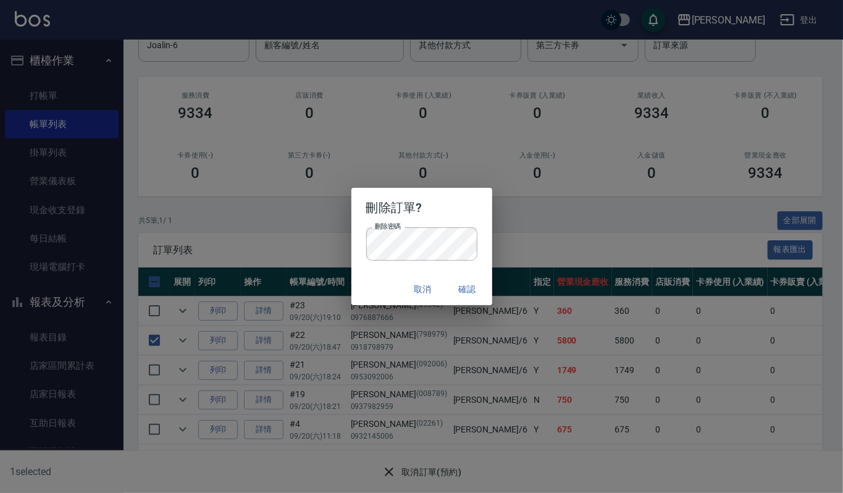
click at [384, 203] on h2 "刪除訂單?" at bounding box center [421, 208] width 141 height 40
click at [461, 290] on button "確認" at bounding box center [468, 289] width 40 height 23
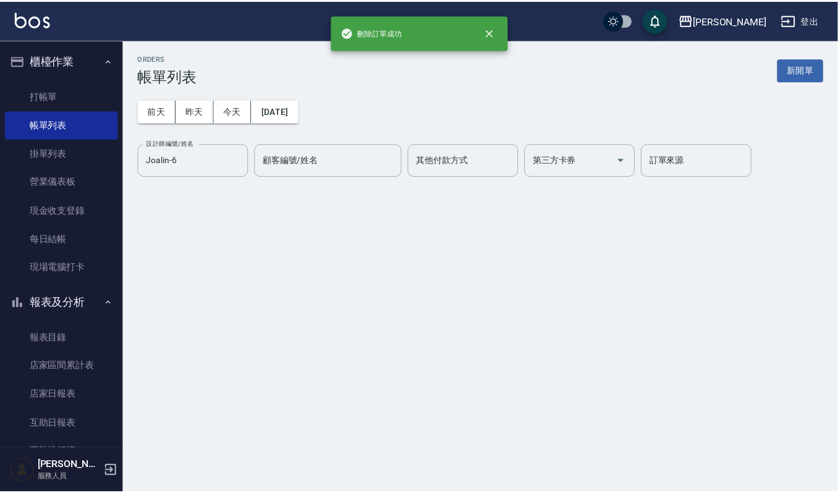
scroll to position [0, 0]
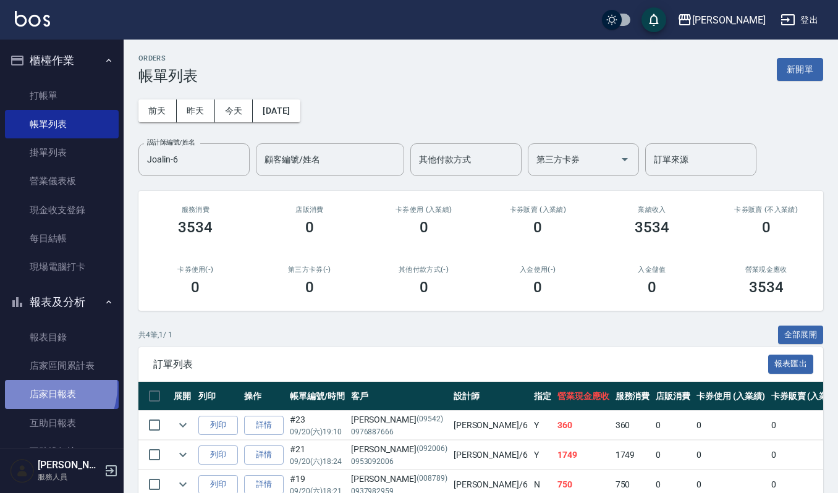
click at [41, 386] on link "店家日報表" at bounding box center [62, 394] width 114 height 28
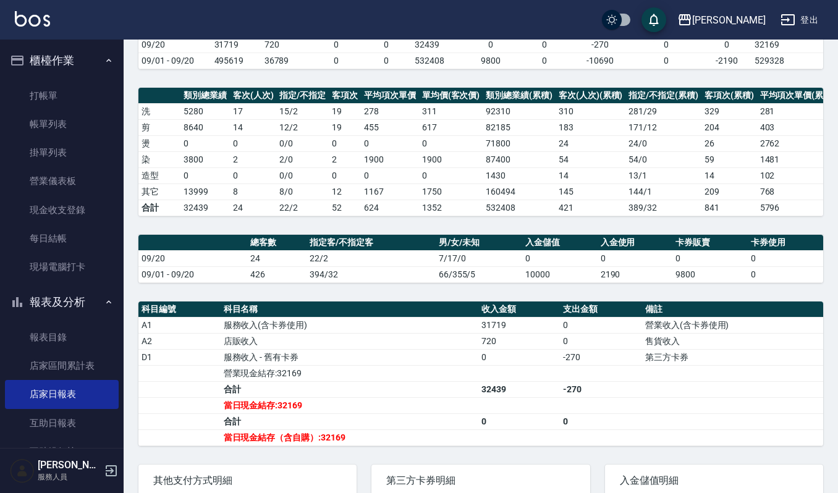
scroll to position [261, 0]
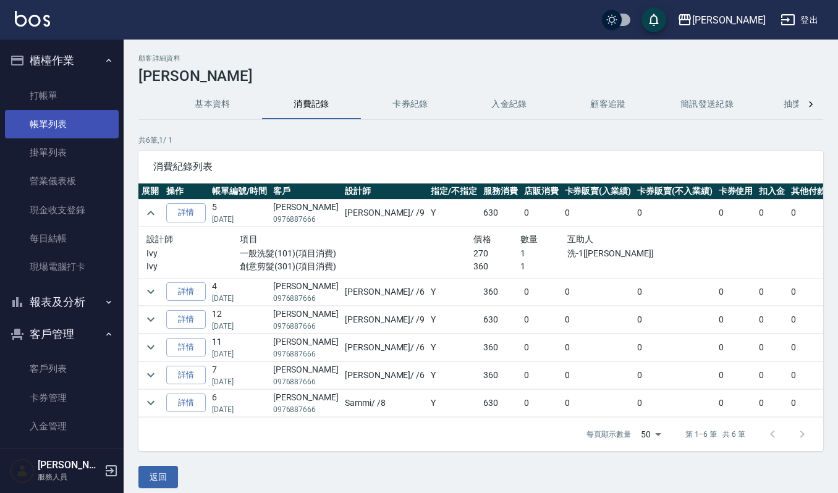
scroll to position [12, 0]
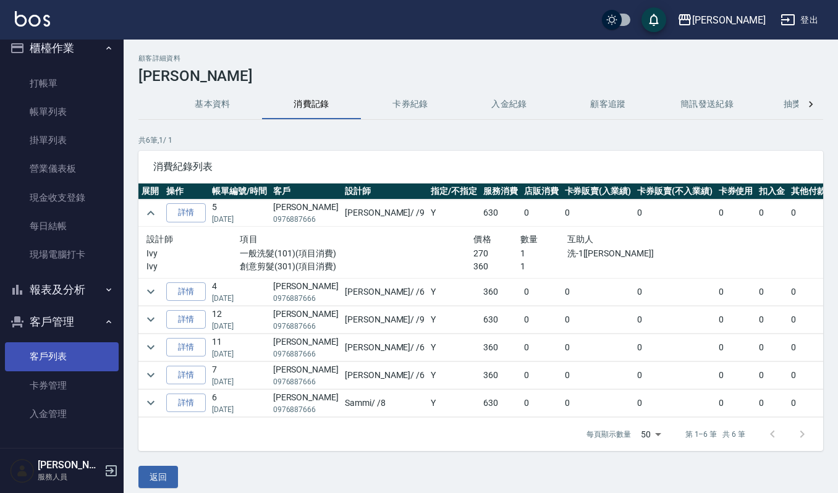
click at [67, 364] on link "客戶列表" at bounding box center [62, 356] width 114 height 28
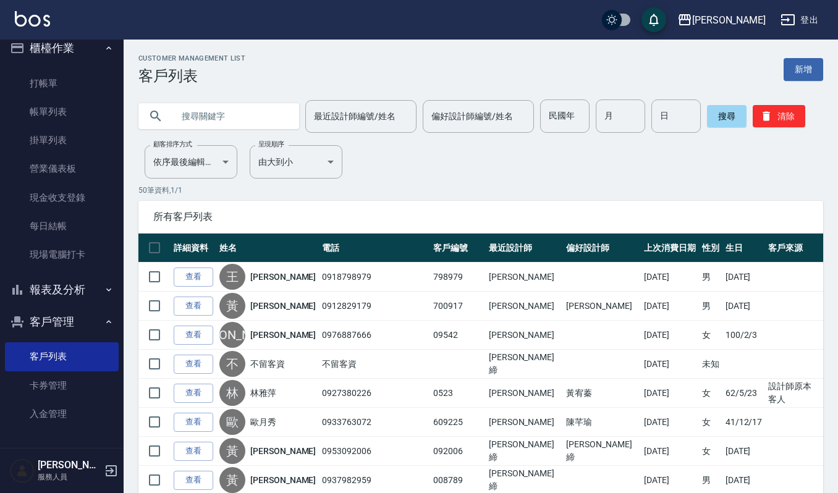
click at [808, 67] on link "新增" at bounding box center [803, 69] width 40 height 23
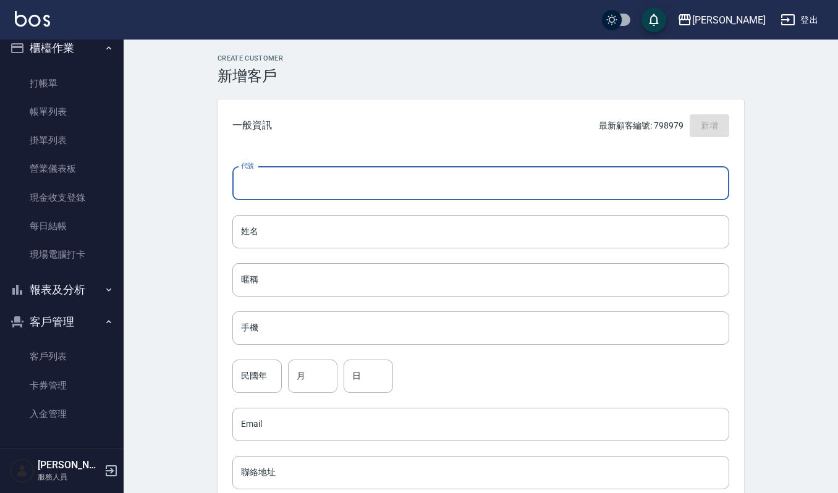
click at [292, 180] on input "代號" at bounding box center [480, 183] width 497 height 33
type input "0918300662"
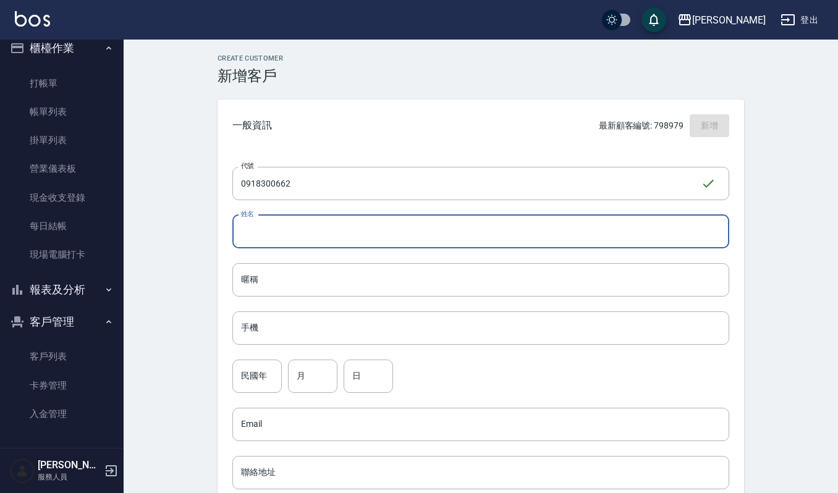
click at [295, 232] on input "姓名" at bounding box center [480, 231] width 497 height 33
type input "鍾嘉容"
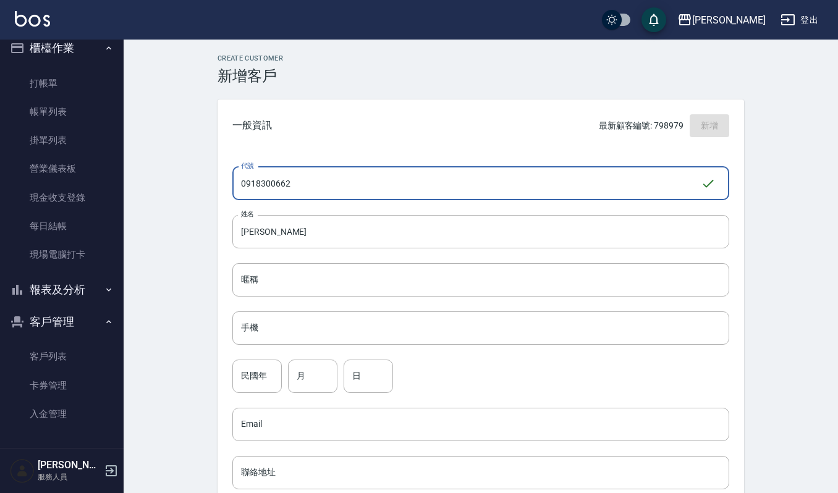
drag, startPoint x: 337, startPoint y: 188, endPoint x: 211, endPoint y: 152, distance: 131.6
click at [211, 152] on div "Create Customer 新增客戶 一般資訊 最新顧客編號: 798979 新增 代號 0918300662 ​ 代號 姓名 鍾嘉容 姓名 暱稱 暱稱 …" at bounding box center [481, 421] width 556 height 735
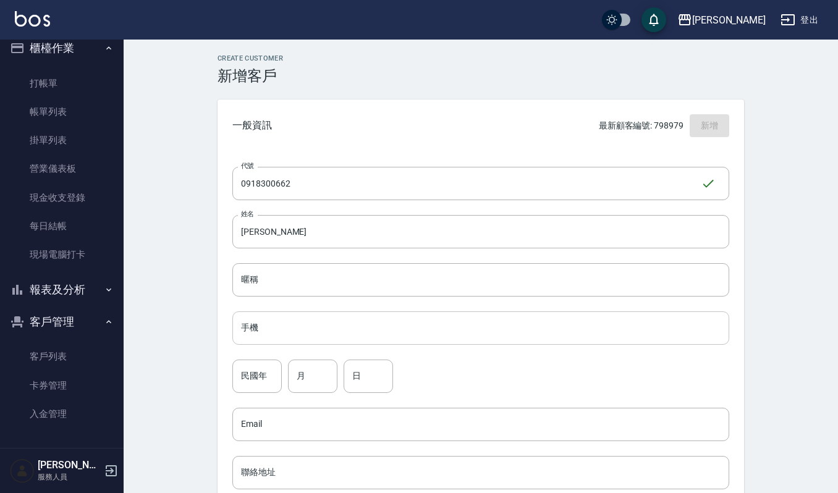
drag, startPoint x: 314, startPoint y: 309, endPoint x: 314, endPoint y: 329, distance: 20.4
click at [314, 319] on div "代號 0918300662 ​ 代號 姓名 鍾嘉容 姓名 暱稱 暱稱 手機 手機 民國年 民國年 月 月 日 日 Email Email 聯絡地址 聯絡地址 …" at bounding box center [480, 452] width 526 height 600
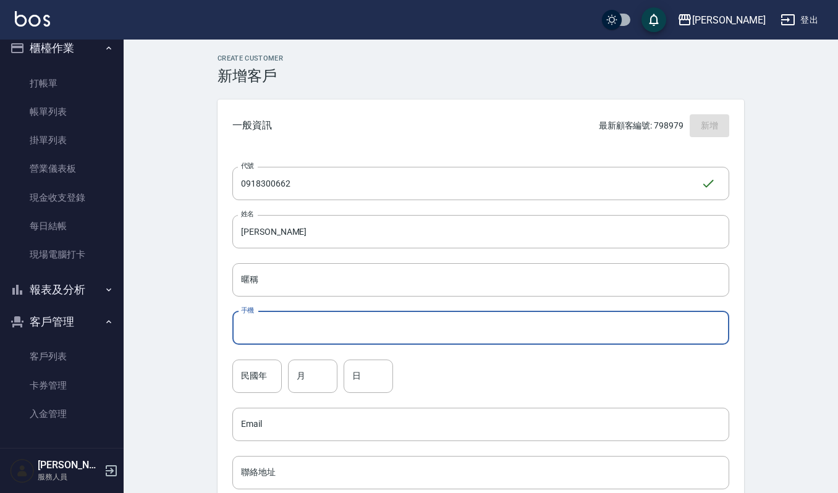
click at [314, 329] on input "手機" at bounding box center [480, 327] width 497 height 33
paste input "0918300662"
type input "0918300662"
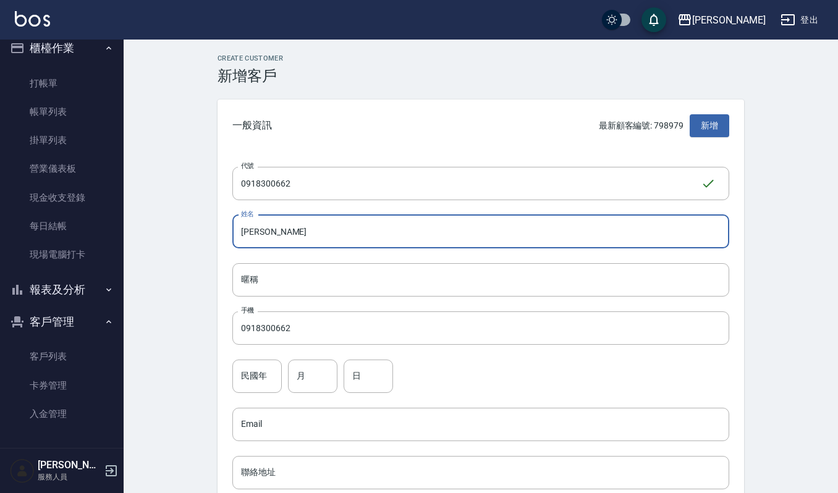
drag, startPoint x: 306, startPoint y: 235, endPoint x: 201, endPoint y: 235, distance: 105.6
click at [201, 235] on div "Create Customer 新增客戶 一般資訊 最新顧客編號: 798979 新增 代號 0918300662 ​ 代號 姓名 鍾嘉容 姓名 暱稱 暱稱 …" at bounding box center [481, 422] width 714 height 765
click at [357, 275] on input "暱稱" at bounding box center [480, 279] width 497 height 33
paste input "鍾嘉容"
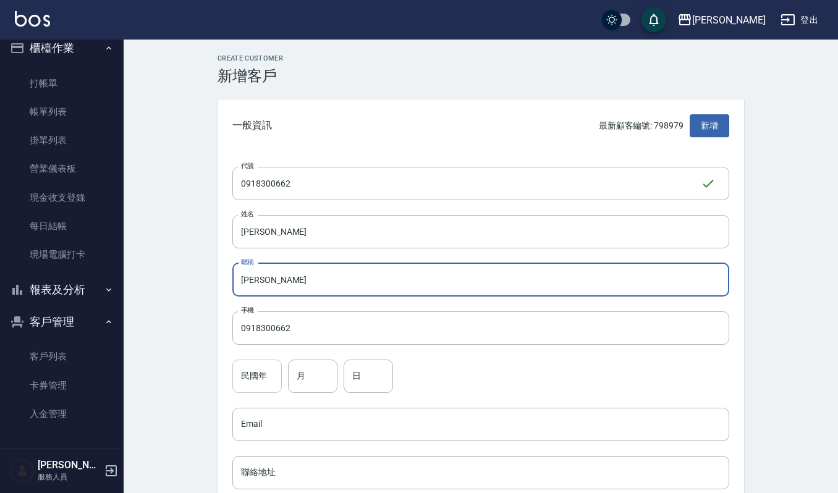
type input "鍾嘉容"
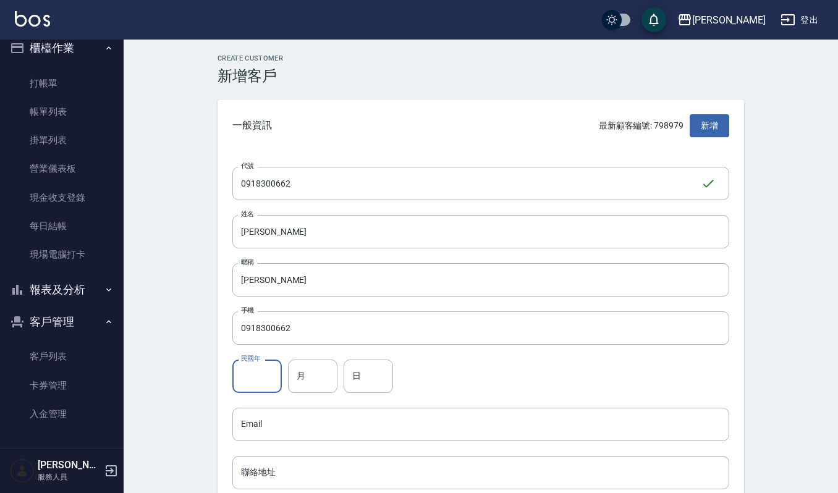
click at [245, 374] on input "民國年" at bounding box center [256, 376] width 49 height 33
type input "79"
click at [326, 374] on input "月" at bounding box center [312, 376] width 49 height 33
type input "6"
drag, startPoint x: 364, startPoint y: 376, endPoint x: 356, endPoint y: 371, distance: 9.1
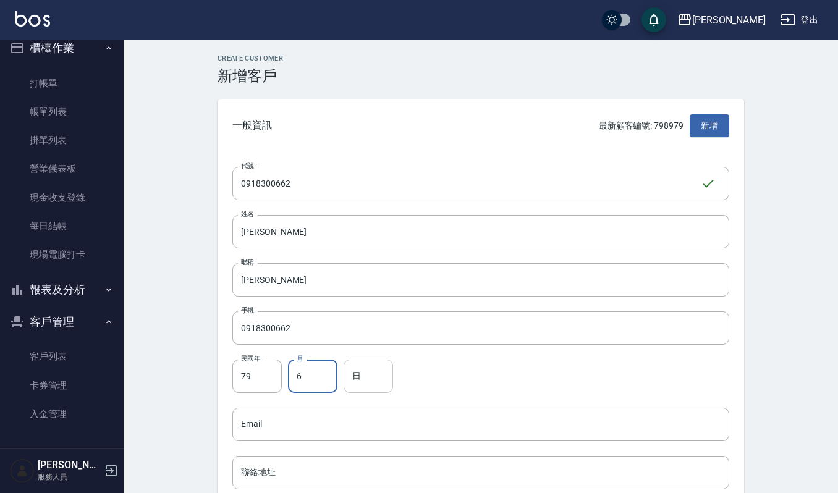
click at [364, 376] on input "日" at bounding box center [367, 376] width 49 height 33
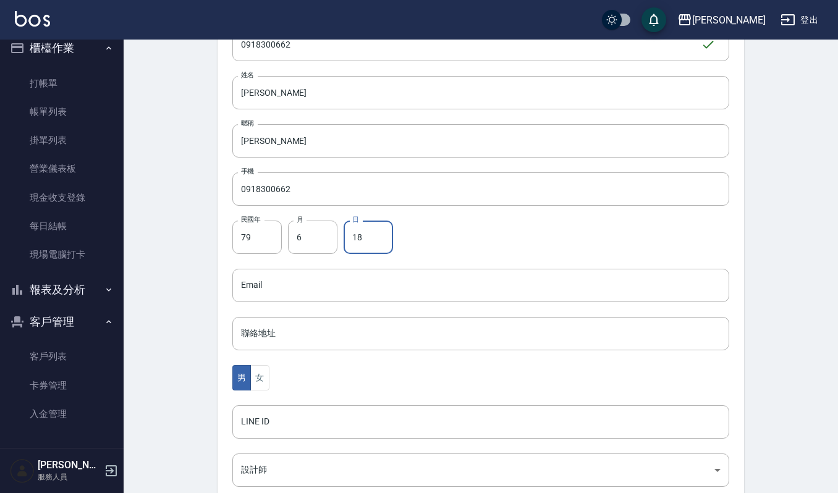
scroll to position [311, 0]
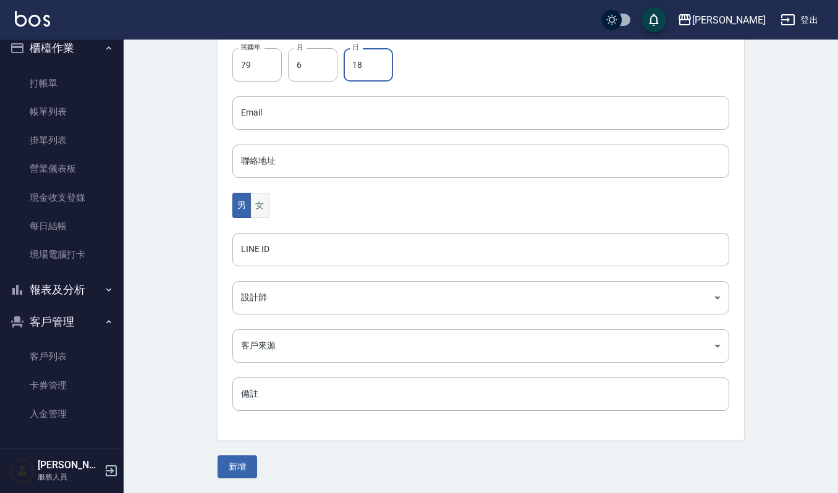
type input "18"
click at [255, 196] on button "女" at bounding box center [259, 205] width 19 height 25
drag, startPoint x: 263, startPoint y: 457, endPoint x: 240, endPoint y: 473, distance: 27.1
click at [262, 458] on div "新增" at bounding box center [480, 466] width 526 height 23
click at [240, 473] on button "新增" at bounding box center [237, 466] width 40 height 23
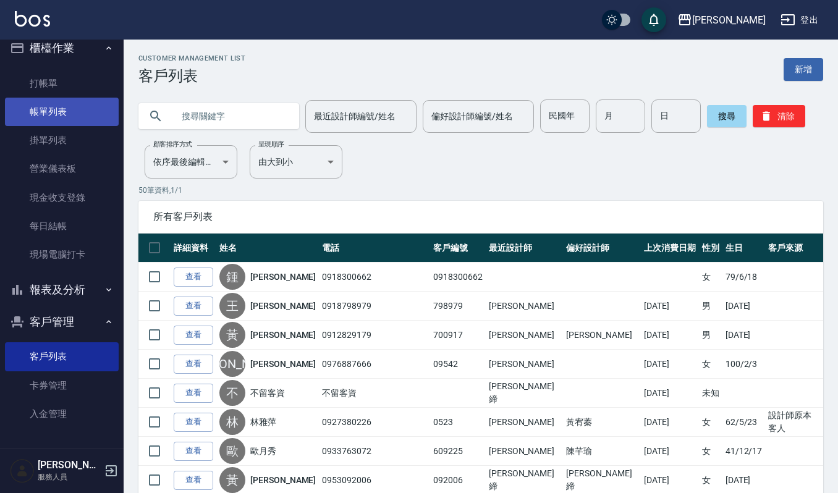
click at [75, 125] on link "帳單列表" at bounding box center [62, 112] width 114 height 28
click at [75, 112] on link "帳單列表" at bounding box center [62, 112] width 114 height 28
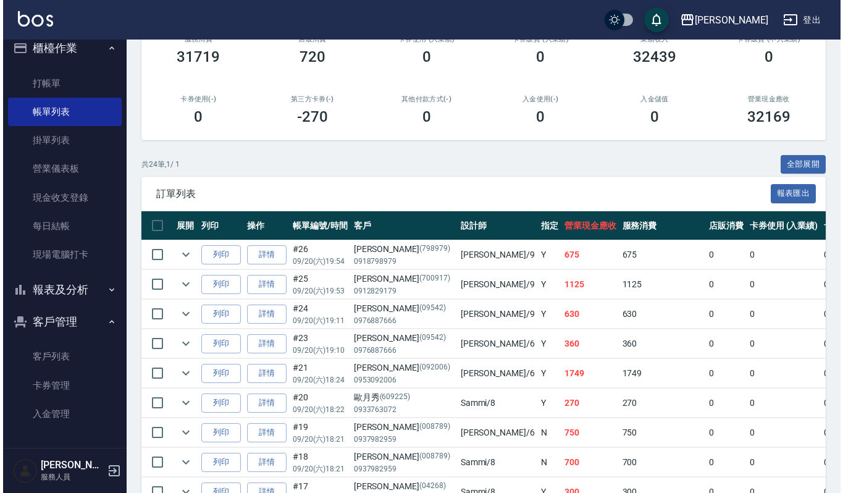
scroll to position [247, 0]
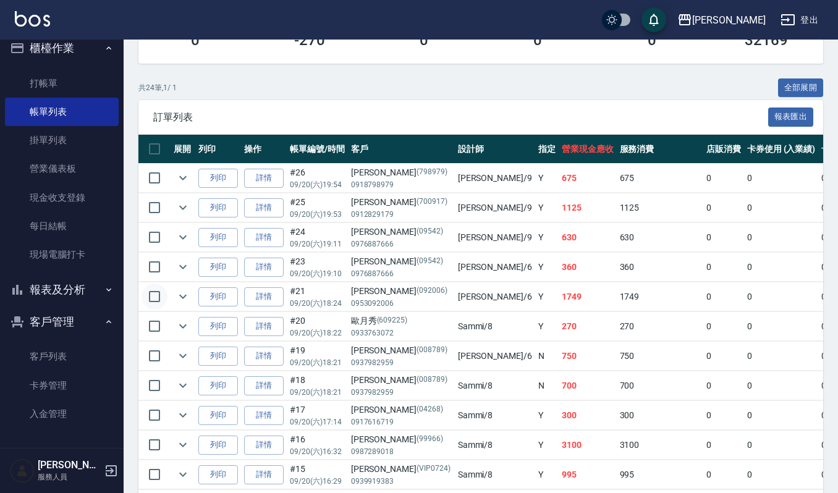
click at [151, 297] on input "checkbox" at bounding box center [154, 297] width 26 height 26
checkbox input "true"
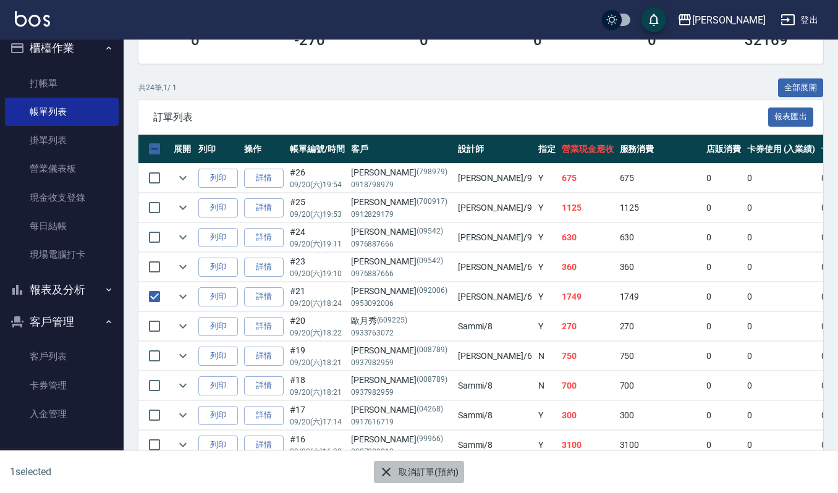
click at [404, 471] on button "取消訂單(預約)" at bounding box center [419, 472] width 90 height 23
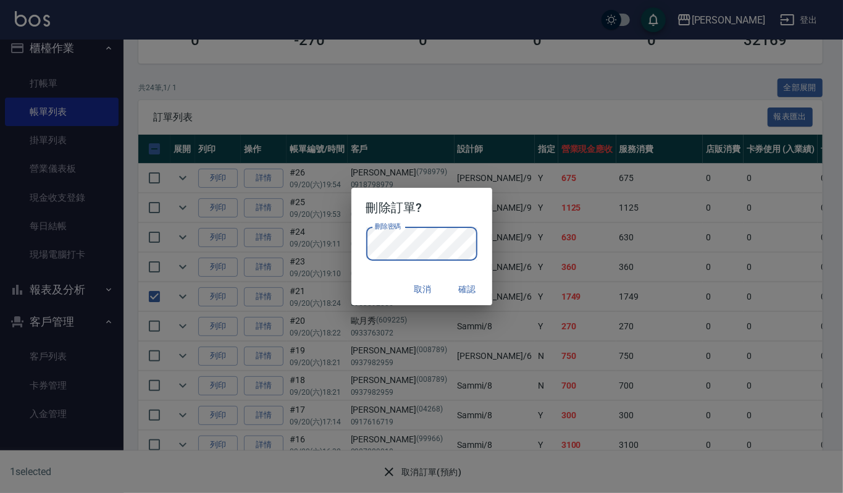
click at [473, 214] on h2 "刪除訂單?" at bounding box center [421, 208] width 141 height 40
click at [485, 285] on button "確認" at bounding box center [468, 289] width 40 height 23
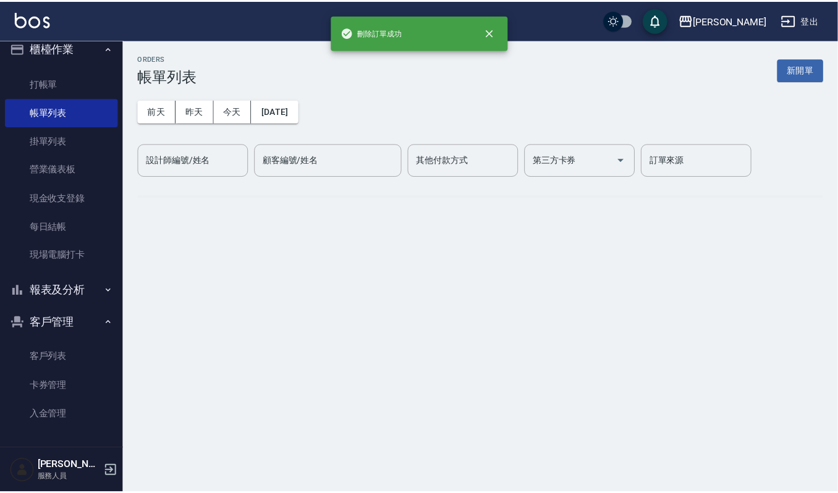
scroll to position [0, 0]
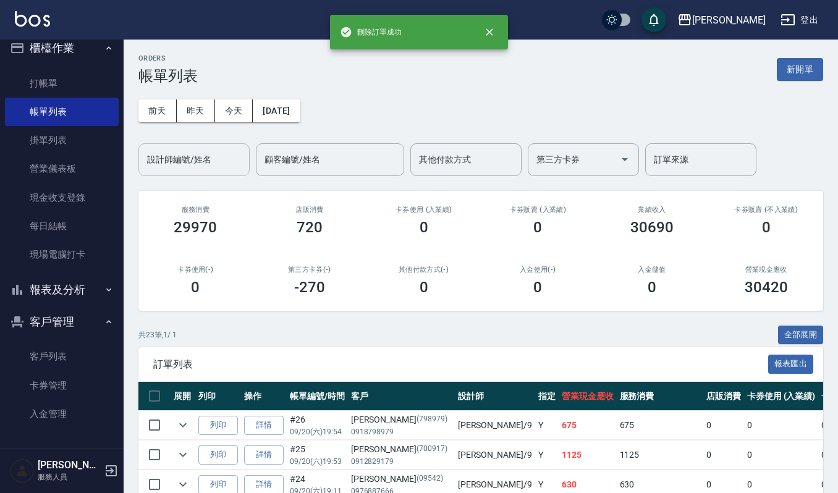
click at [183, 174] on div "設計師編號/姓名" at bounding box center [193, 159] width 111 height 33
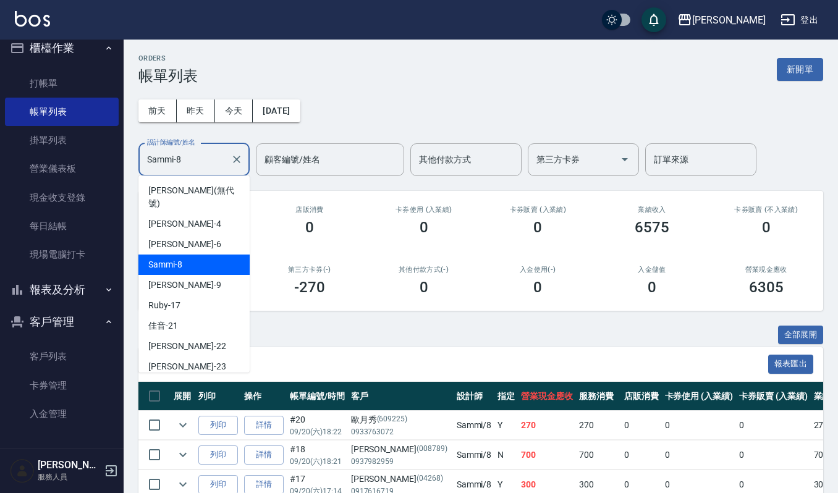
drag, startPoint x: 190, startPoint y: 161, endPoint x: 0, endPoint y: 183, distance: 191.6
click at [0, 166] on div "上越傑森 登出 櫃檯作業 打帳單 帳單列表 掛單列表 營業儀表板 現金收支登錄 每日結帳 現場電腦打卡 報表及分析 報表目錄 店家區間累計表 店家日報表 互助…" at bounding box center [419, 348] width 838 height 696
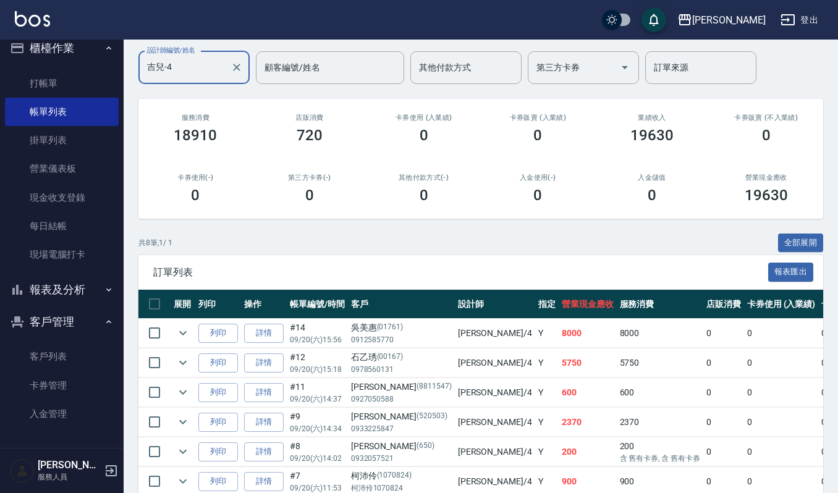
scroll to position [219, 0]
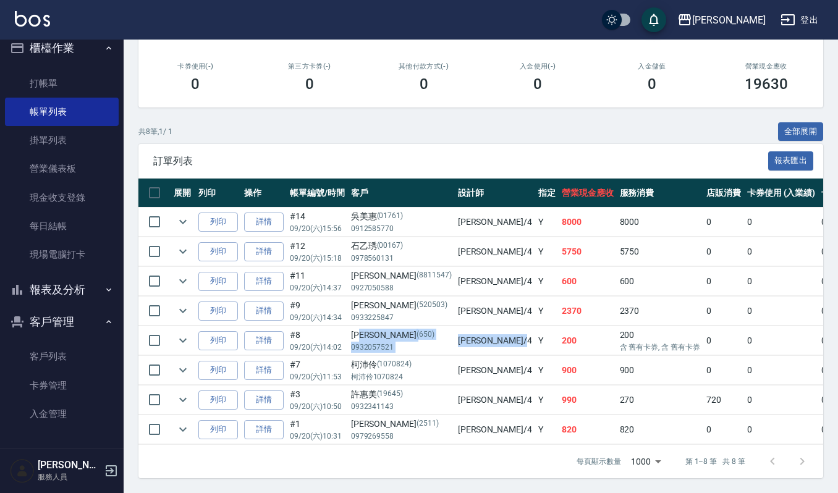
drag, startPoint x: 364, startPoint y: 320, endPoint x: 438, endPoint y: 320, distance: 73.5
click at [438, 326] on tr "列印 詳情 #8 09/20 (六) 14:02 林彣娟 (650) 0932057521 吉兒 /4 Y 200 200 含 舊有卡券, 含 舊有卡券 0 …" at bounding box center [736, 340] width 1197 height 29
click at [558, 326] on td "200" at bounding box center [587, 340] width 58 height 29
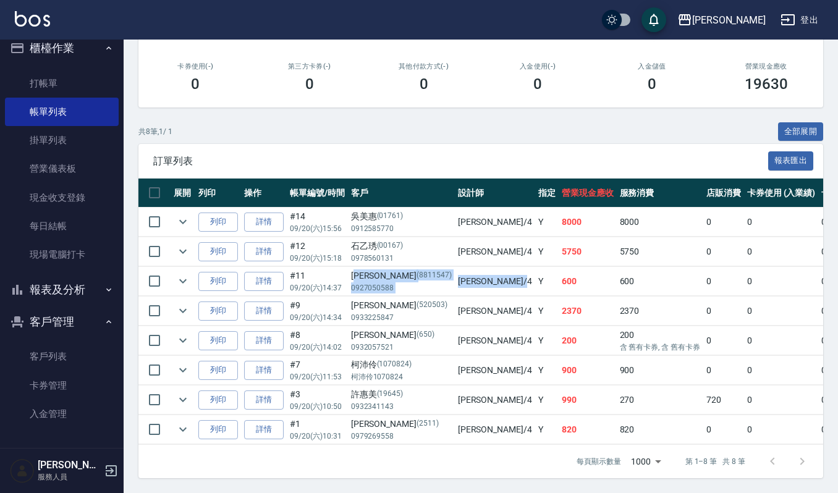
drag, startPoint x: 356, startPoint y: 263, endPoint x: 435, endPoint y: 256, distance: 79.4
click at [439, 267] on tr "列印 詳情 #11 09/20 (六) 14:37 李炳億 (8811547) 0927050588 吉兒 /4 Y 600 600 0 0 0 600 0 …" at bounding box center [736, 281] width 1197 height 29
drag, startPoint x: 334, startPoint y: 237, endPoint x: 399, endPoint y: 233, distance: 65.6
click at [399, 237] on tr "列印 詳情 #12 09/20 (六) 15:18 石乙琇 (00167) 0978560131 吉兒 /4 Y 5750 5750 0 0 0 5750 0…" at bounding box center [736, 251] width 1197 height 29
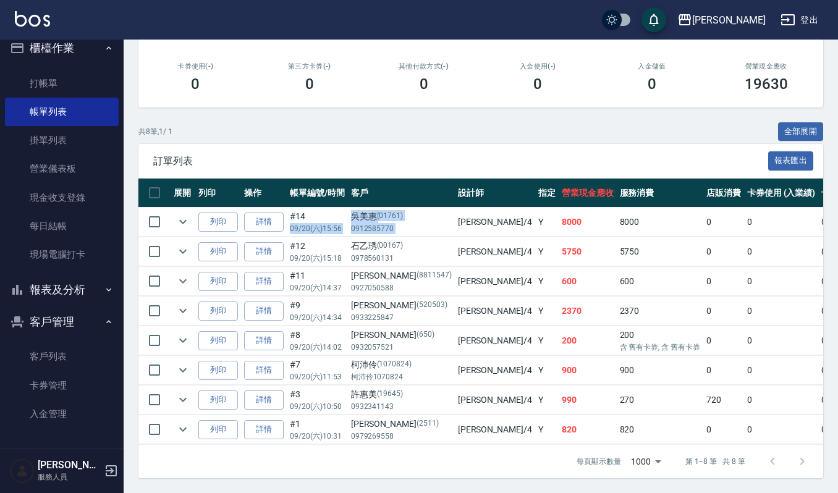
drag, startPoint x: 341, startPoint y: 198, endPoint x: 416, endPoint y: 208, distance: 75.4
click at [416, 208] on tr "列印 詳情 #14 09/20 (六) 15:56 吳美惠 (01761) 0912585770 吉兒 /4 Y 8000 8000 0 0 0 8000 0…" at bounding box center [736, 222] width 1197 height 29
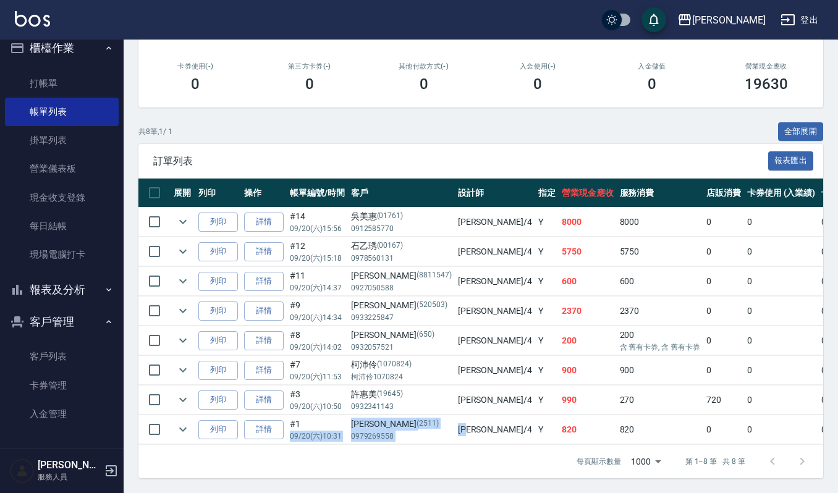
drag, startPoint x: 330, startPoint y: 414, endPoint x: 430, endPoint y: 408, distance: 100.3
click at [430, 415] on tr "列印 詳情 #1 09/20 (六) 10:31 莊秉鑫 (2511) 0979269558 吉兒 /4 Y 820 820 0 0 0 820 0 0 0 …" at bounding box center [736, 429] width 1197 height 29
drag, startPoint x: 350, startPoint y: 374, endPoint x: 418, endPoint y: 374, distance: 68.6
click at [418, 385] on tr "列印 詳情 #3 09/20 (六) 10:50 許惠美 (19645) 0932341143 吉兒 /4 Y 990 270 720 0 0 990 0 0…" at bounding box center [736, 399] width 1197 height 29
click at [455, 387] on td "吉兒 /4" at bounding box center [495, 399] width 80 height 29
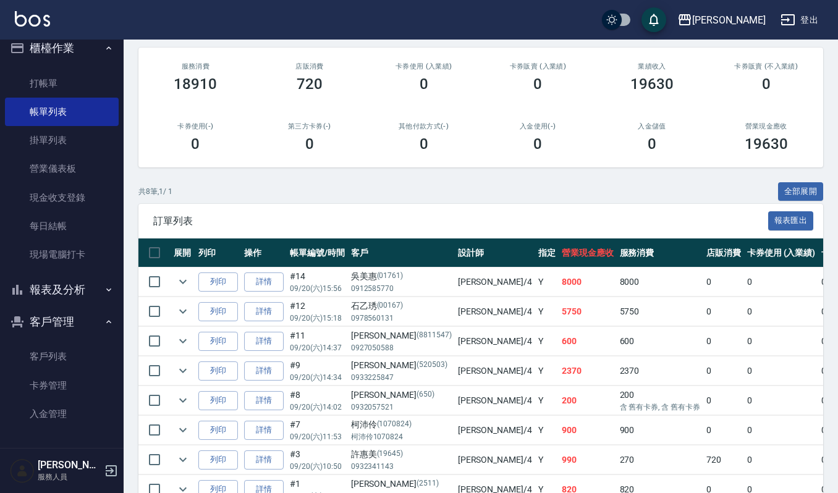
scroll to position [0, 0]
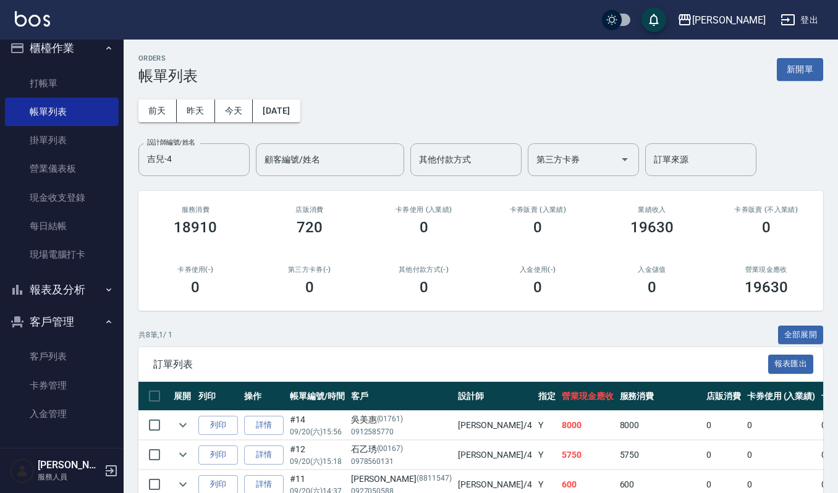
drag, startPoint x: 214, startPoint y: 159, endPoint x: 0, endPoint y: 158, distance: 213.7
click at [0, 158] on div "上越傑森 登出 櫃檯作業 打帳單 帳單列表 掛單列表 營業儀表板 現金收支登錄 每日結帳 現場電腦打卡 報表及分析 報表目錄 店家區間累計表 店家日報表 互助…" at bounding box center [419, 348] width 838 height 696
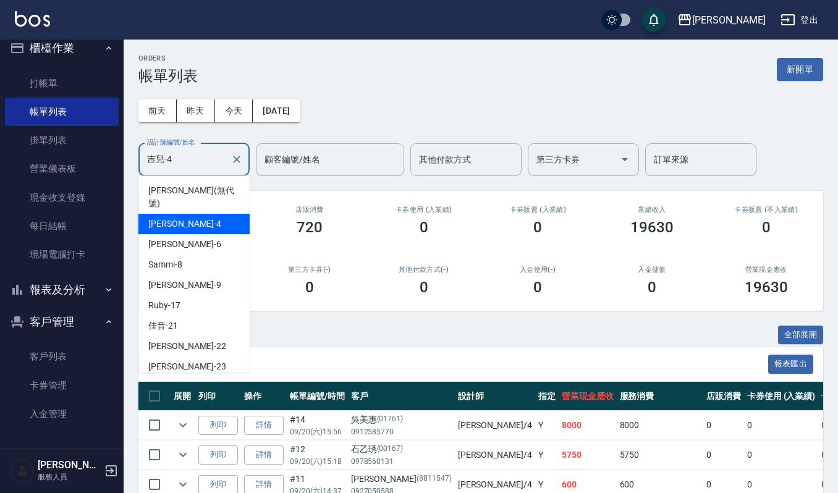
type input "9"
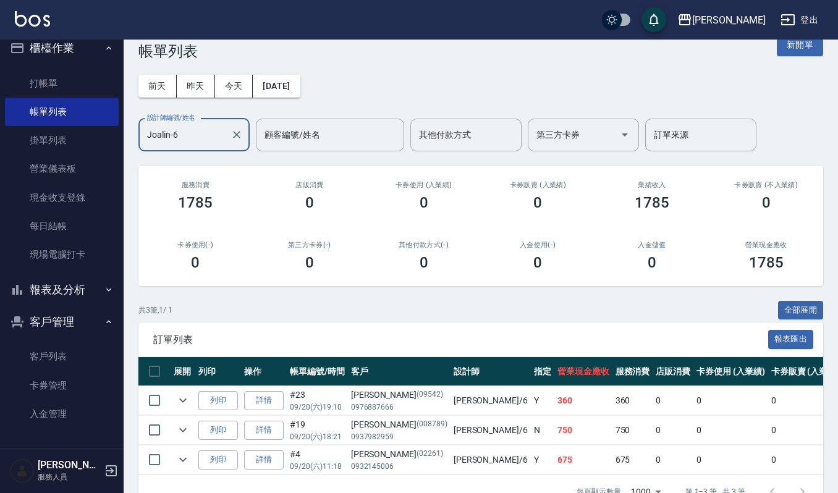
scroll to position [68, 0]
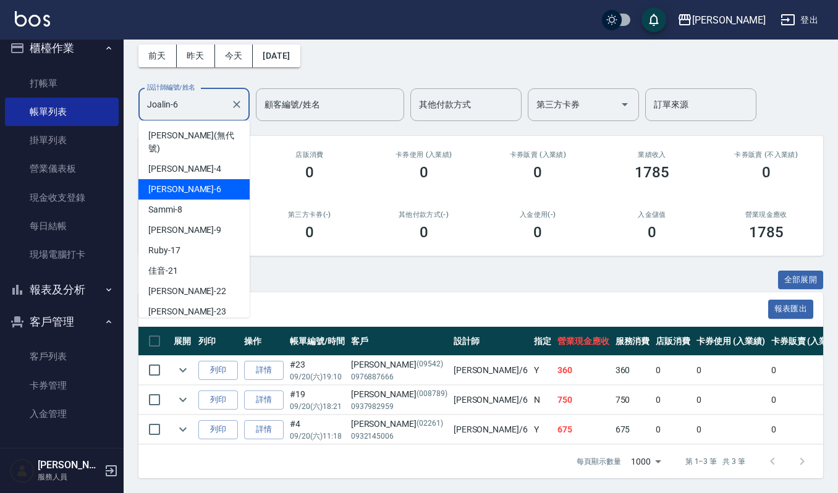
drag, startPoint x: 185, startPoint y: 99, endPoint x: 0, endPoint y: 77, distance: 186.6
click at [0, 77] on div "上越傑森 登出 櫃檯作業 打帳單 帳單列表 掛單列表 營業儀表板 現金收支登錄 每日結帳 現場電腦打卡 報表及分析 報表目錄 店家區間累計表 店家日報表 互助…" at bounding box center [419, 219] width 838 height 548
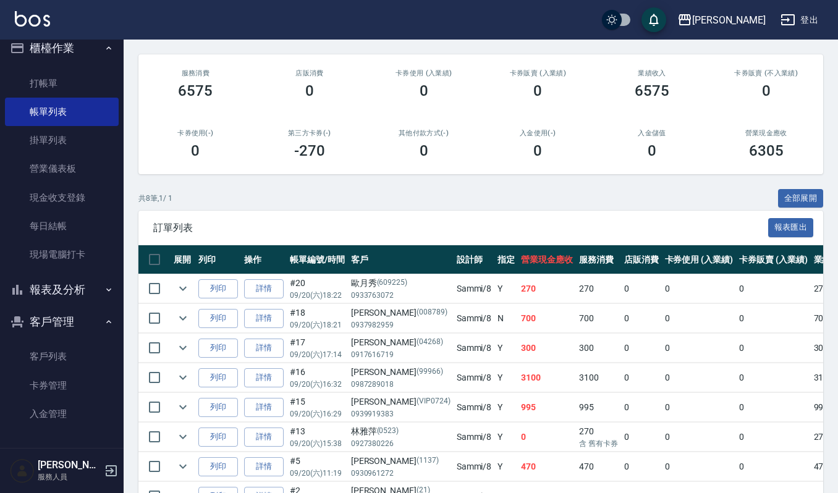
scroll to position [164, 0]
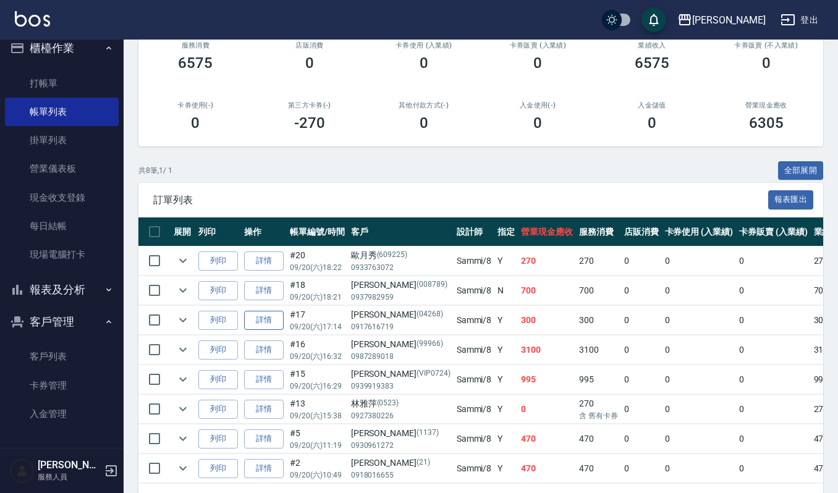
type input "Sammi-8"
click at [267, 316] on link "詳情" at bounding box center [264, 320] width 40 height 19
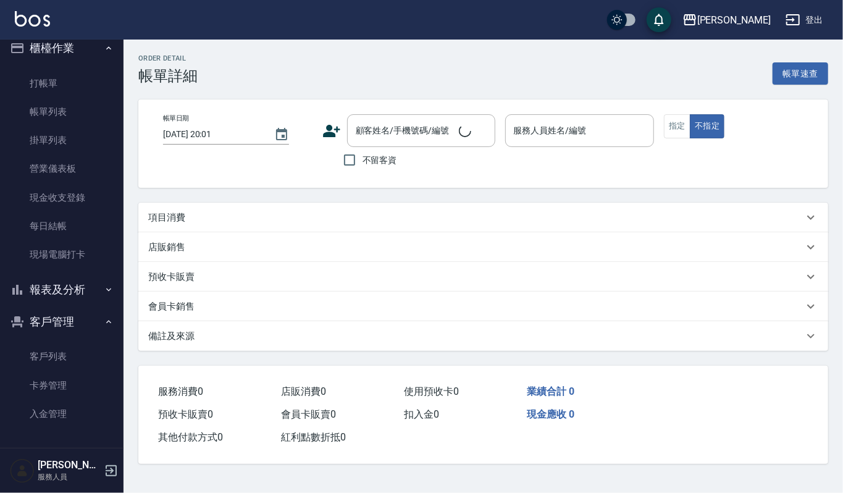
type input "2025/09/20 17:14"
type input "Sammi-8"
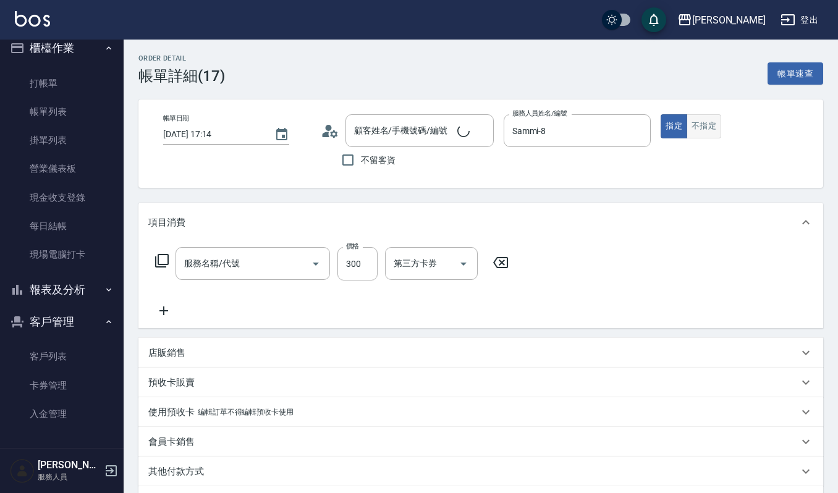
type input "林軒竹/0917616719/04268"
type input "一般洗髮(101)"
click at [707, 124] on button "不指定" at bounding box center [703, 126] width 35 height 24
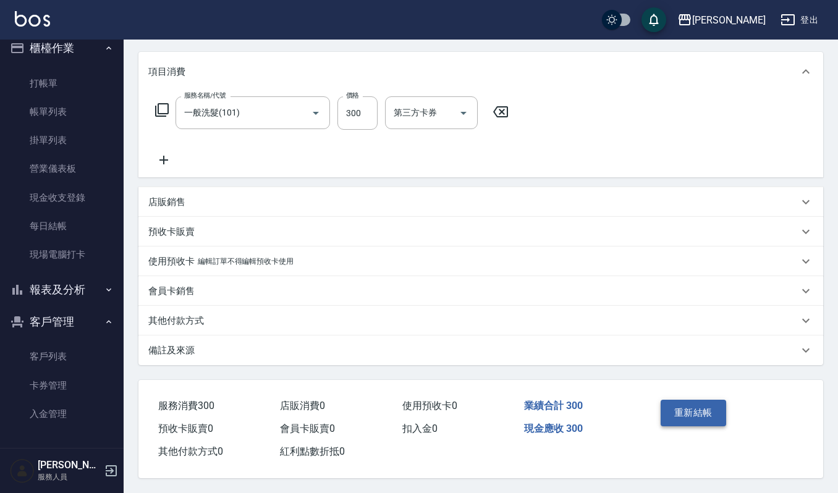
scroll to position [153, 0]
click at [700, 400] on button "重新結帳" at bounding box center [692, 413] width 65 height 26
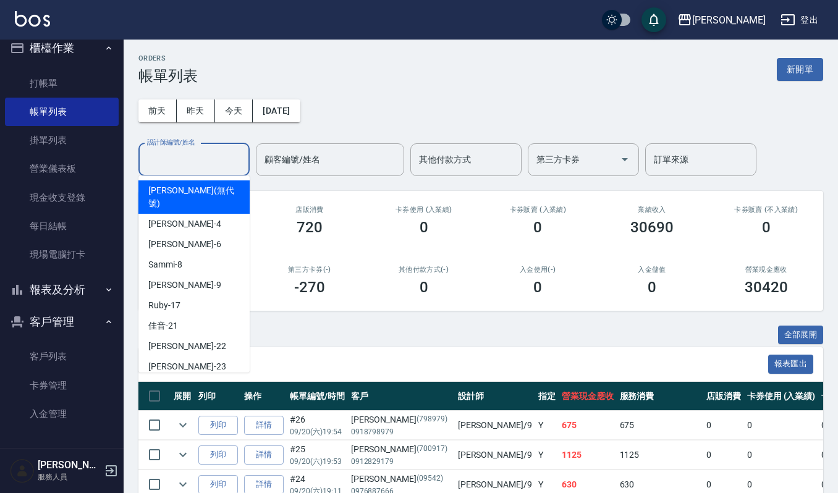
click at [172, 147] on div "設計師編號/姓名 設計師編號/姓名" at bounding box center [193, 159] width 111 height 33
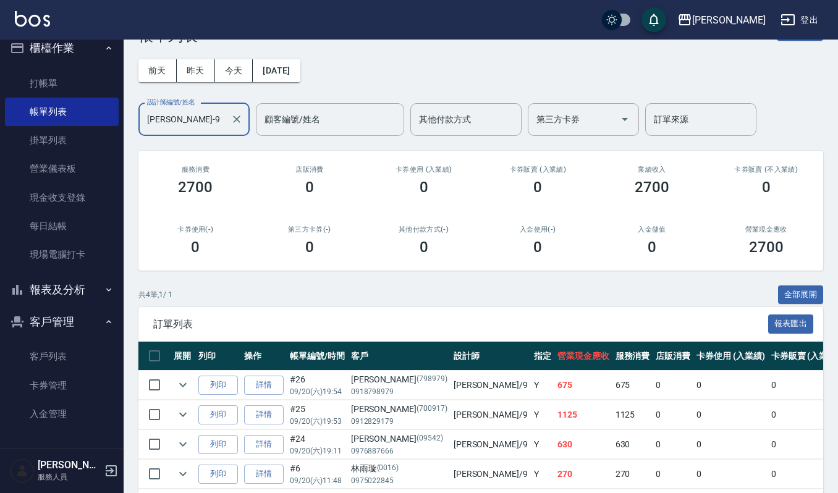
scroll to position [16, 0]
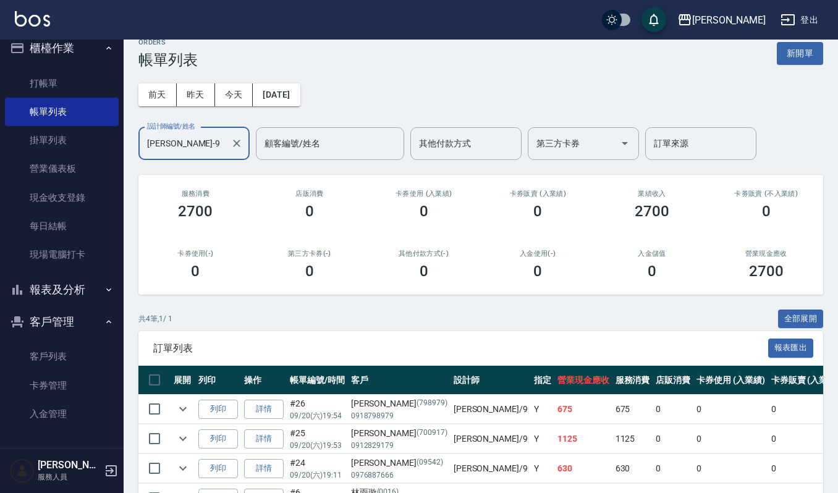
type input "Ivy艾薇-9"
click at [231, 146] on icon "Clear" at bounding box center [236, 143] width 12 height 12
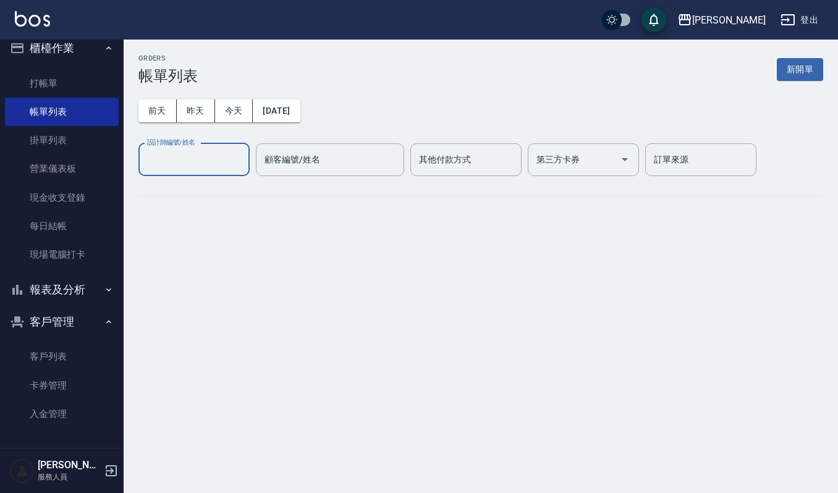
scroll to position [0, 0]
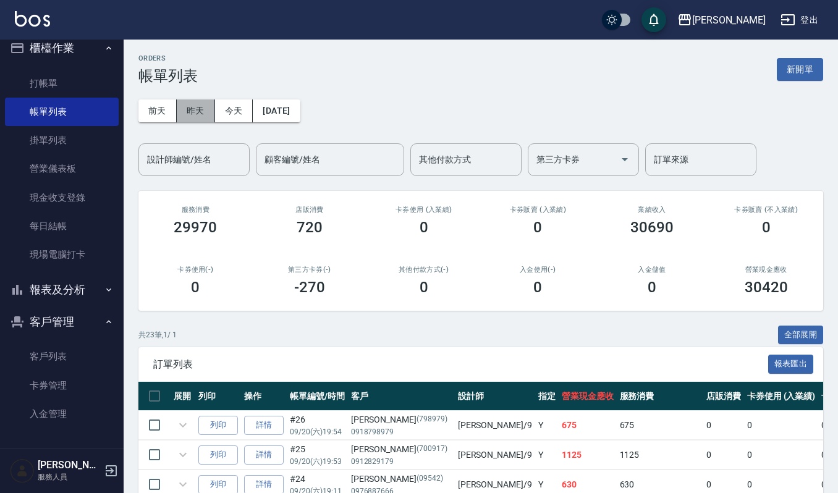
click at [204, 117] on button "昨天" at bounding box center [196, 110] width 38 height 23
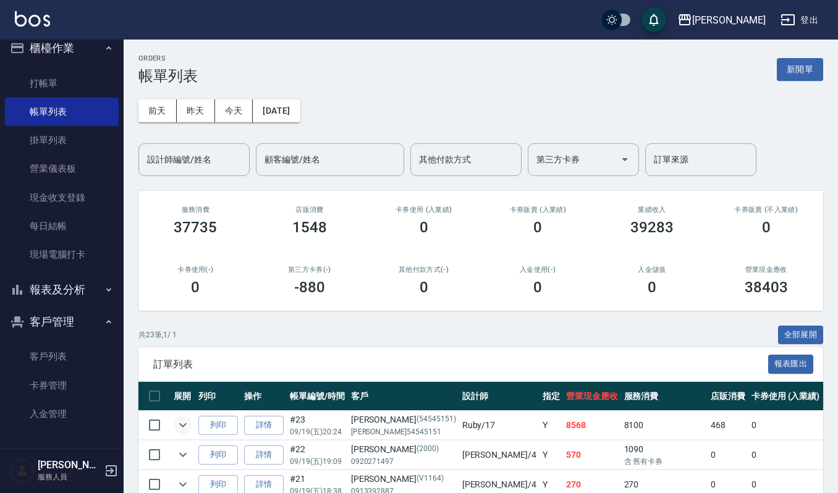
click at [175, 427] on icon "expand row" at bounding box center [182, 425] width 15 height 15
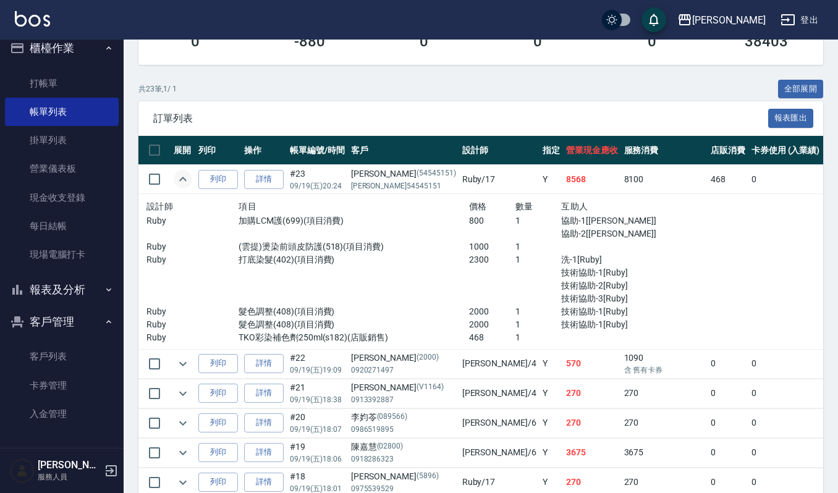
scroll to position [247, 0]
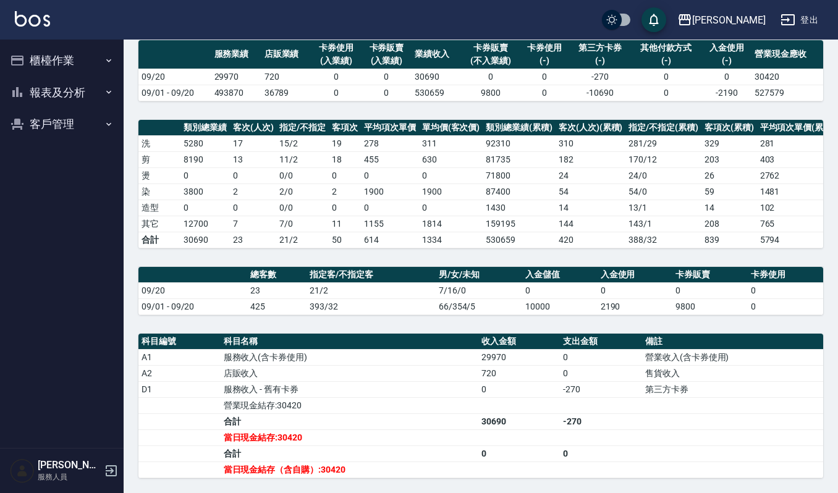
scroll to position [96, 0]
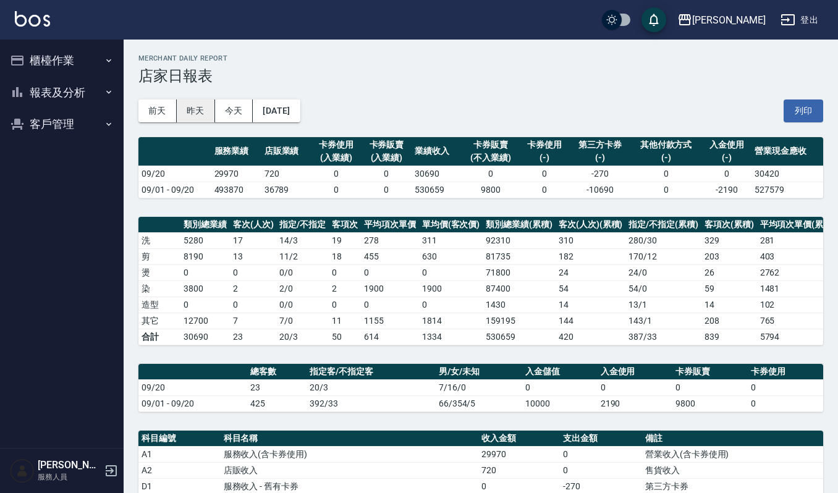
click at [194, 101] on button "昨天" at bounding box center [196, 110] width 38 height 23
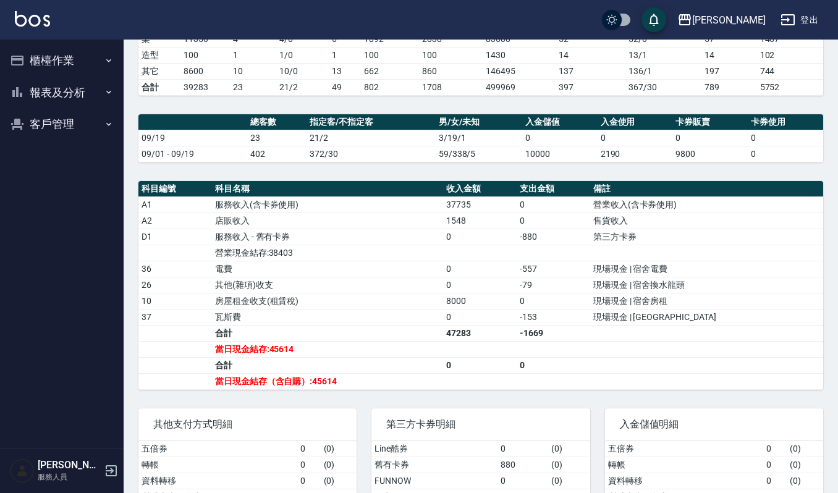
scroll to position [326, 0]
